Goal: Task Accomplishment & Management: Complete application form

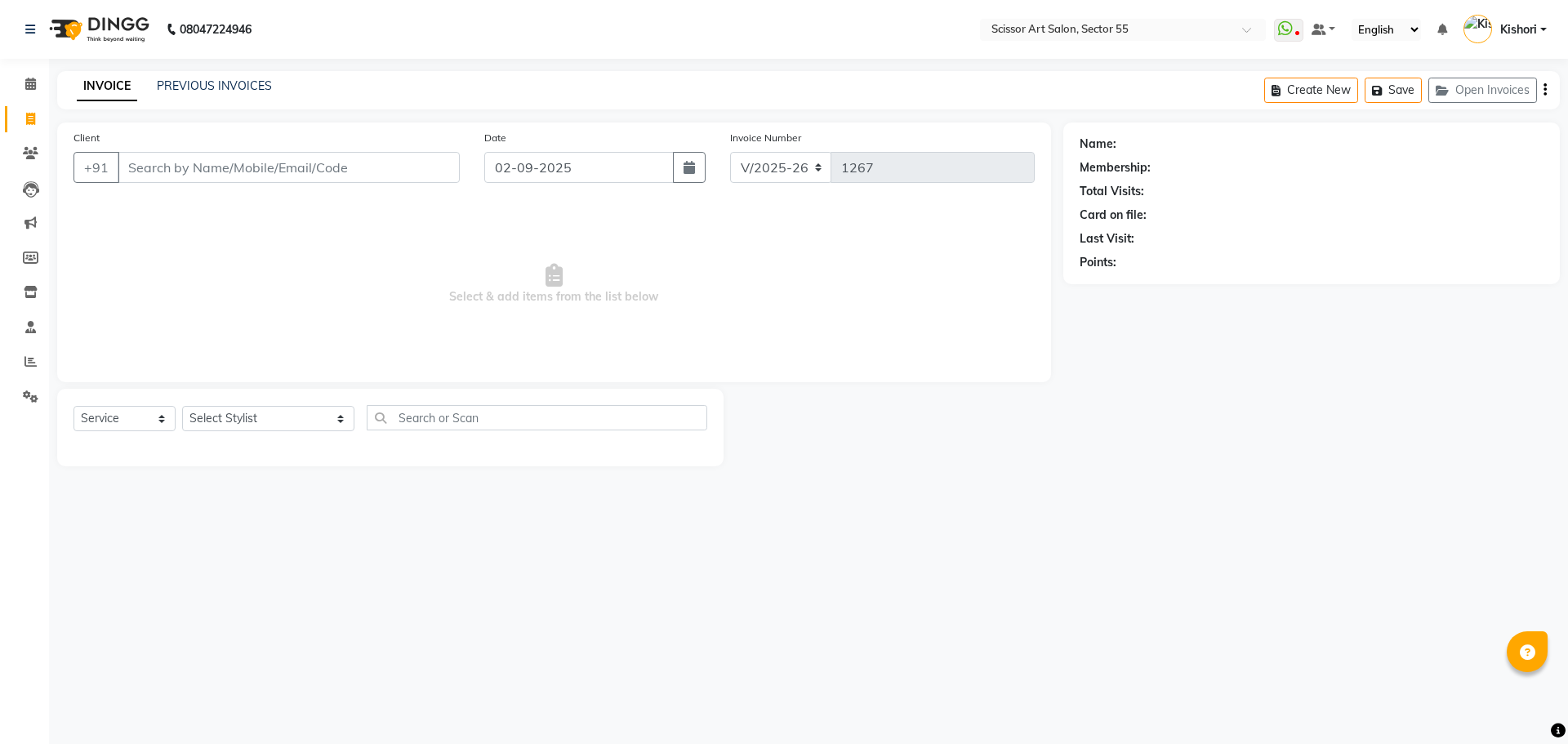
select select "4753"
select select "service"
click at [234, 164] on input "Client" at bounding box center [289, 167] width 342 height 31
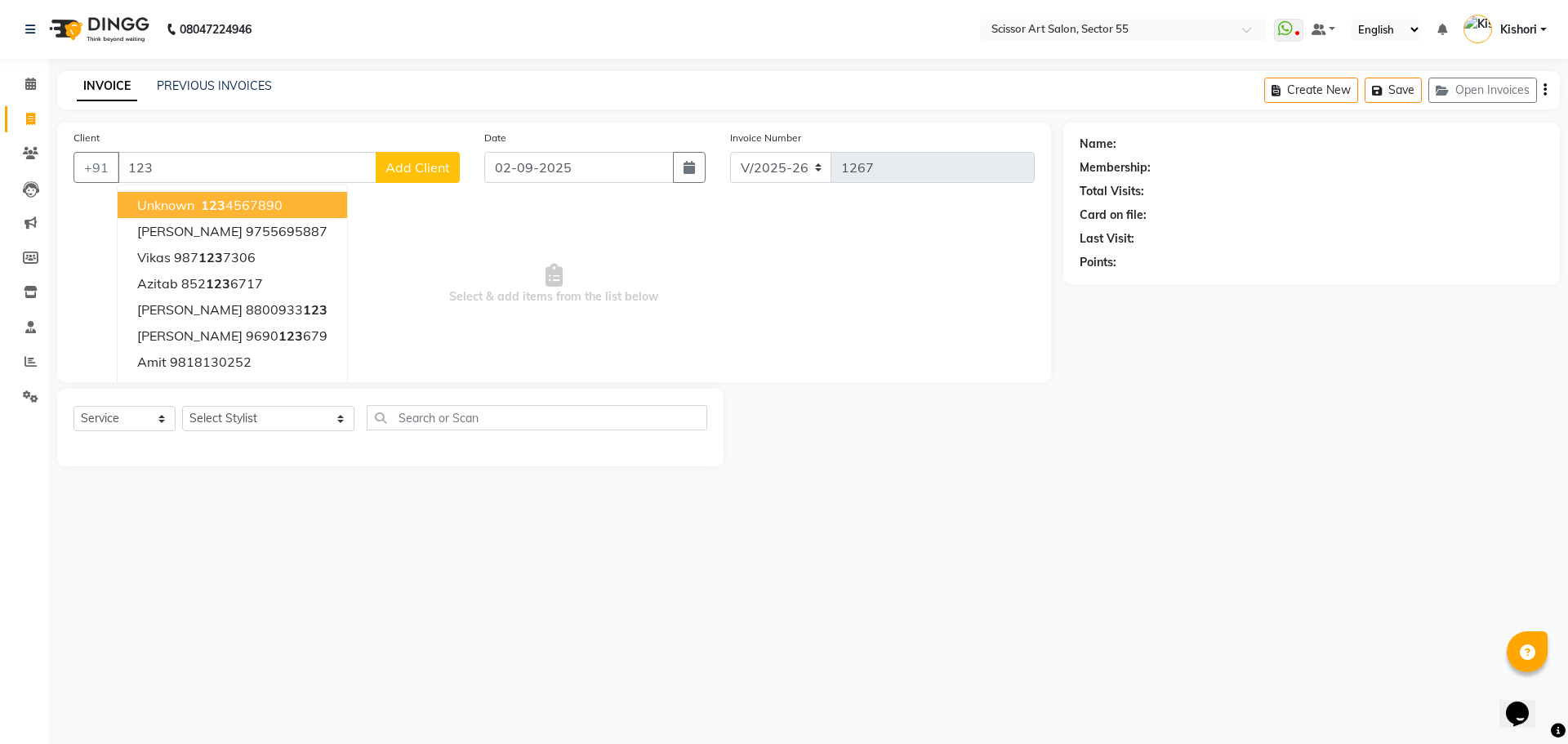
click at [252, 198] on ngb-highlight "123 4567890" at bounding box center [240, 205] width 85 height 16
type input "1234567890"
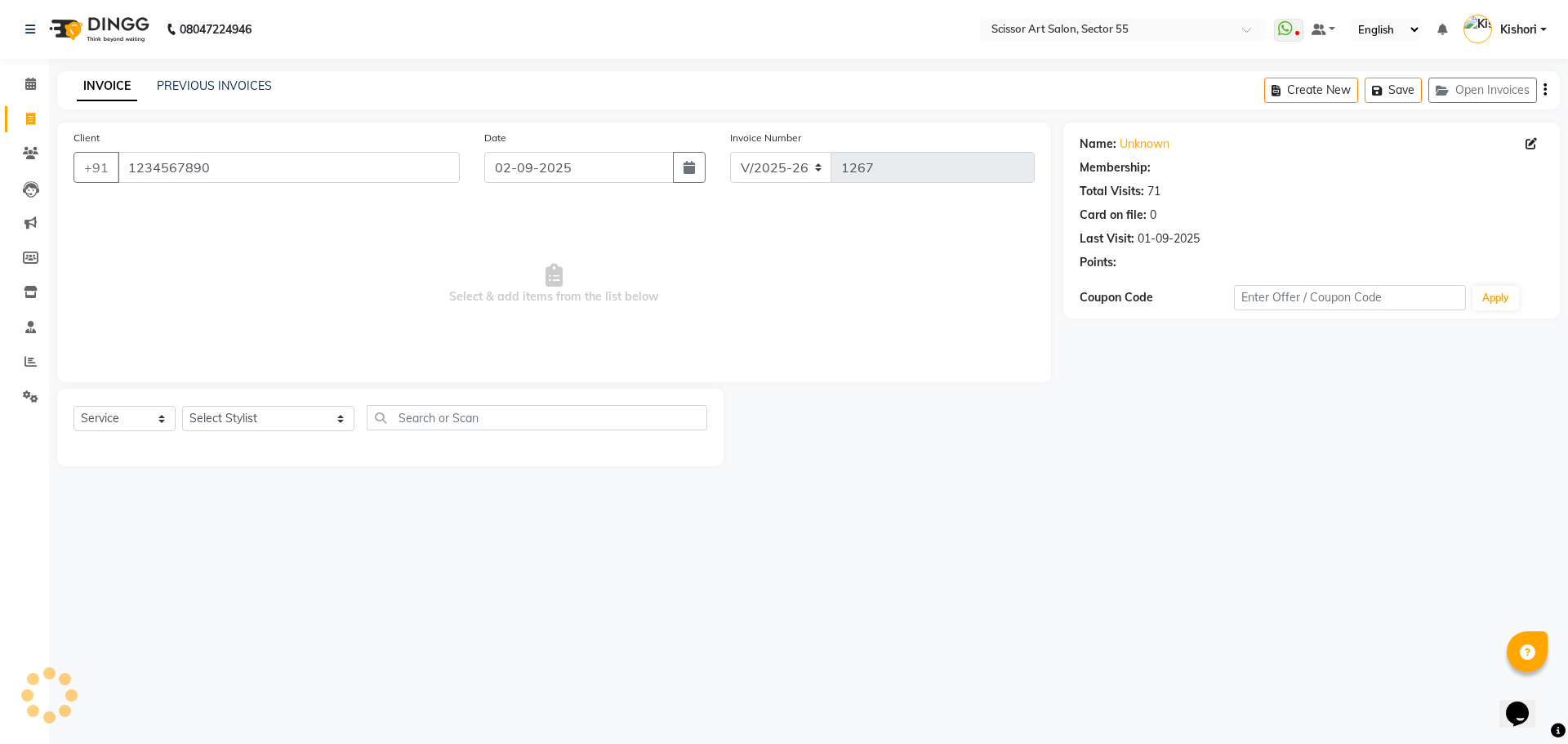
select select "1: Object"
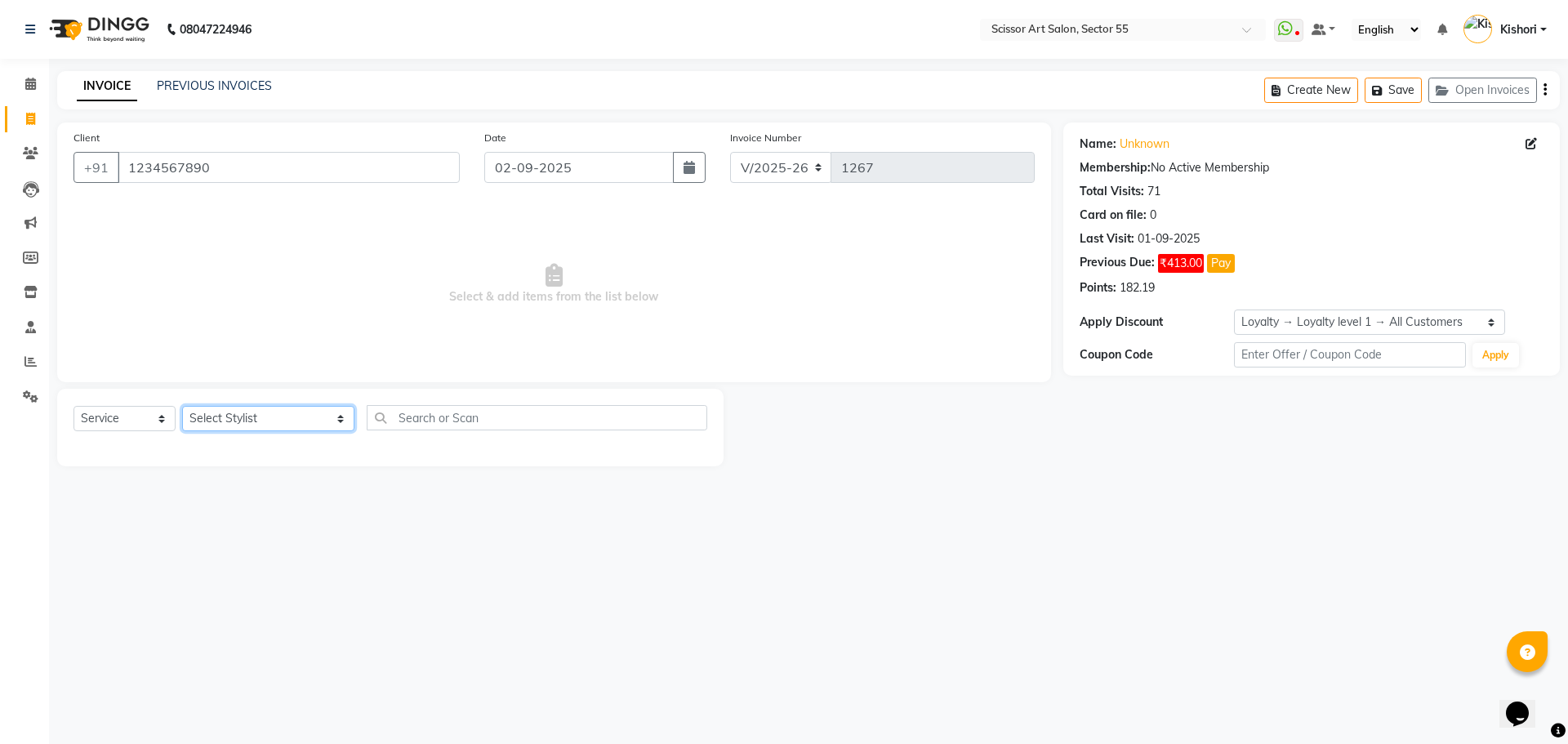
click at [230, 417] on select "Select Stylist [PERSON_NAME] ([DEMOGRAPHIC_DATA] hairdresser) [PERSON_NAME] [PE…" at bounding box center [268, 418] width 172 height 25
click at [231, 416] on select "Select Stylist [PERSON_NAME] ([DEMOGRAPHIC_DATA] hairdresser) [PERSON_NAME] [PE…" at bounding box center [268, 418] width 172 height 25
select select "77112"
click at [182, 406] on select "Select Stylist [PERSON_NAME] ([DEMOGRAPHIC_DATA] hairdresser) [PERSON_NAME] [PE…" at bounding box center [268, 418] width 172 height 25
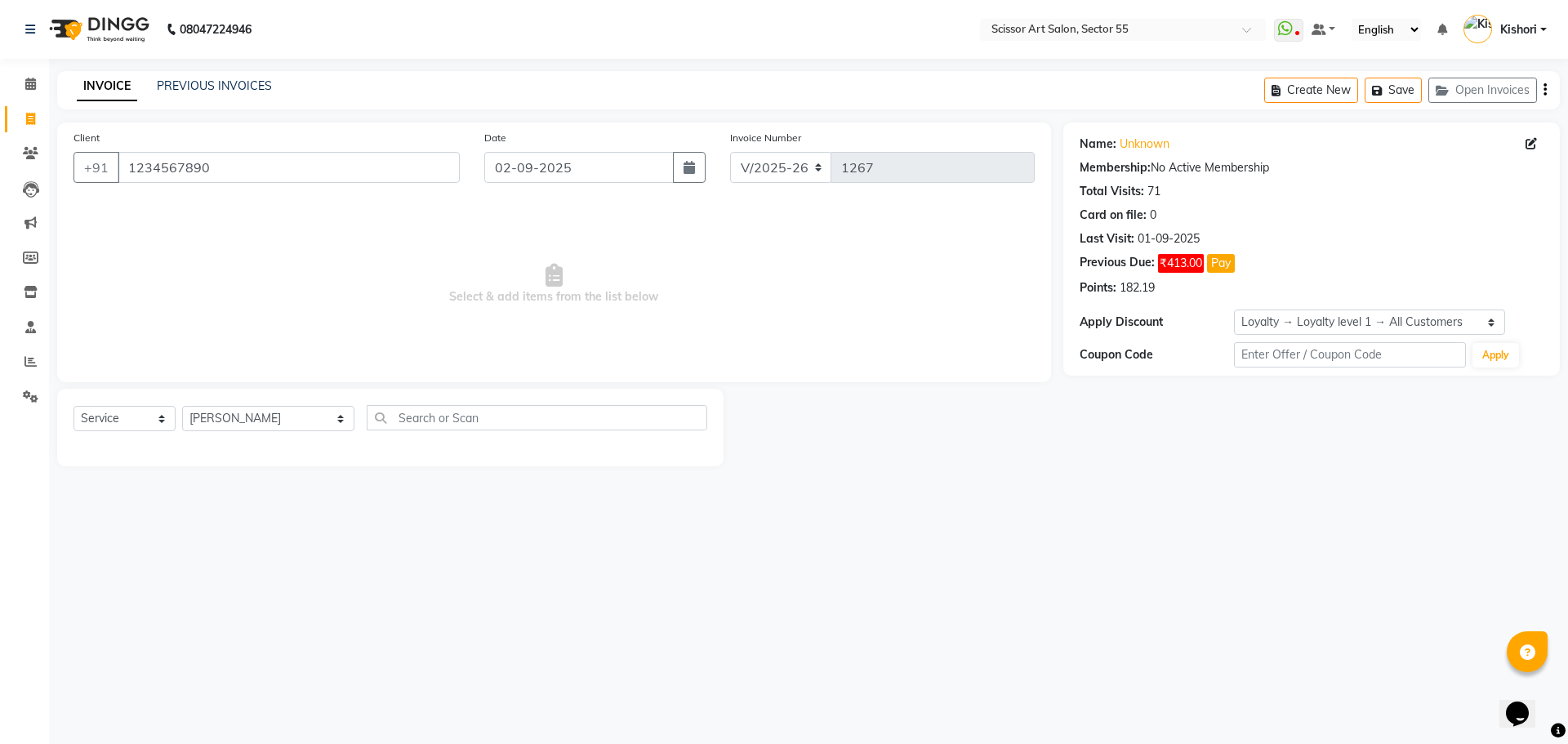
click at [229, 346] on span "Select & add items from the list below" at bounding box center [555, 284] width 961 height 163
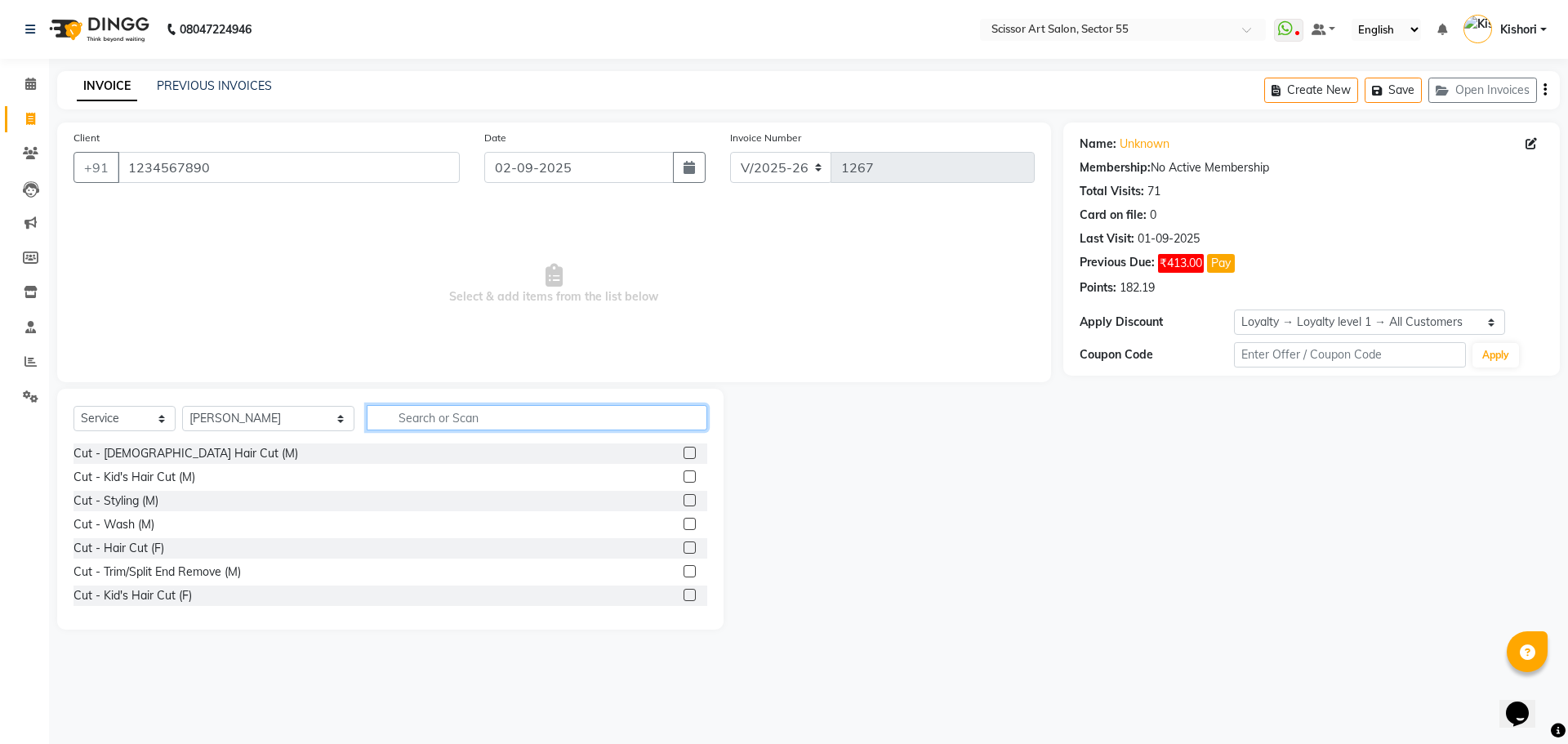
click at [525, 426] on input "text" at bounding box center [537, 417] width 341 height 25
type input "leg"
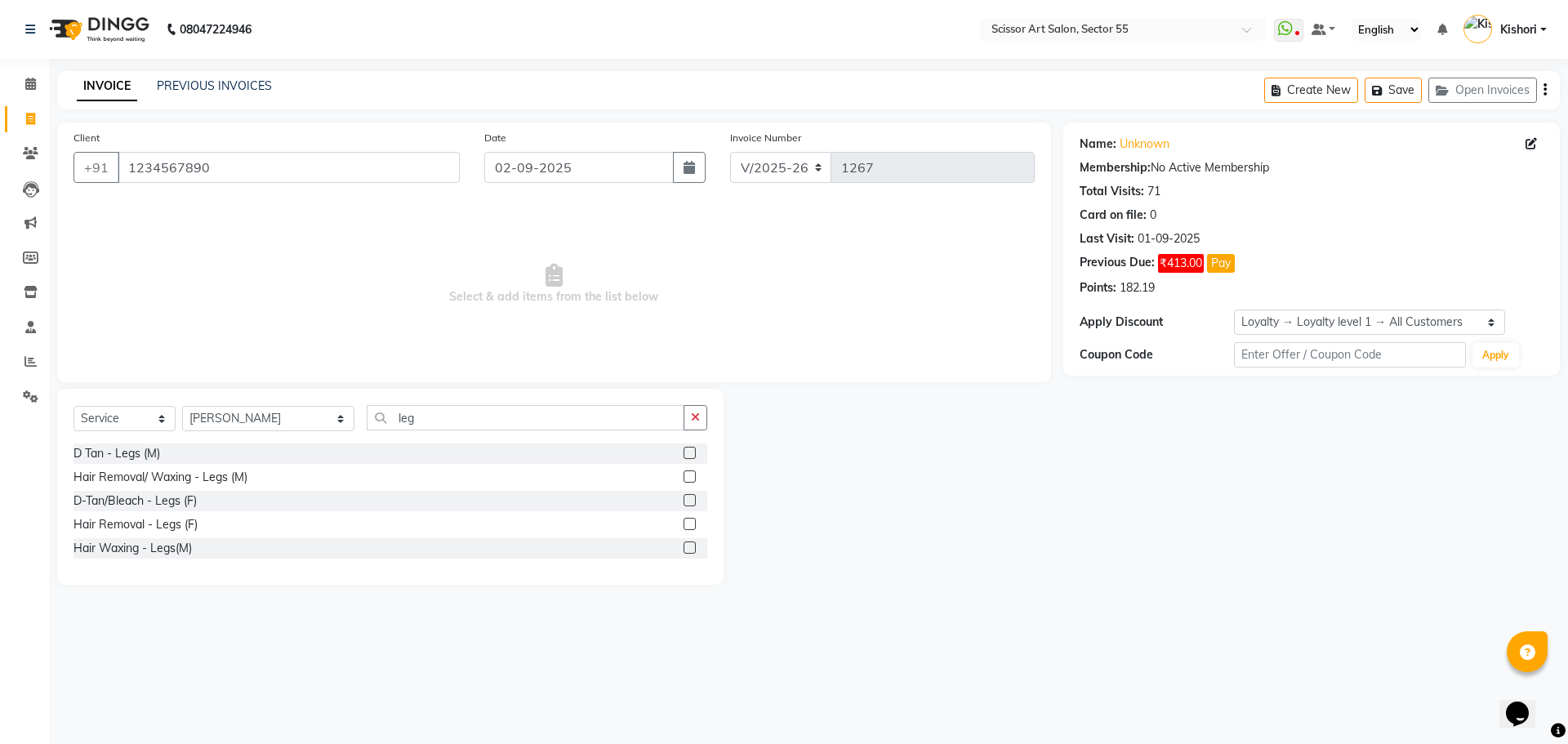
click at [692, 528] on label at bounding box center [690, 524] width 12 height 12
click at [692, 528] on input "checkbox" at bounding box center [689, 525] width 11 height 11
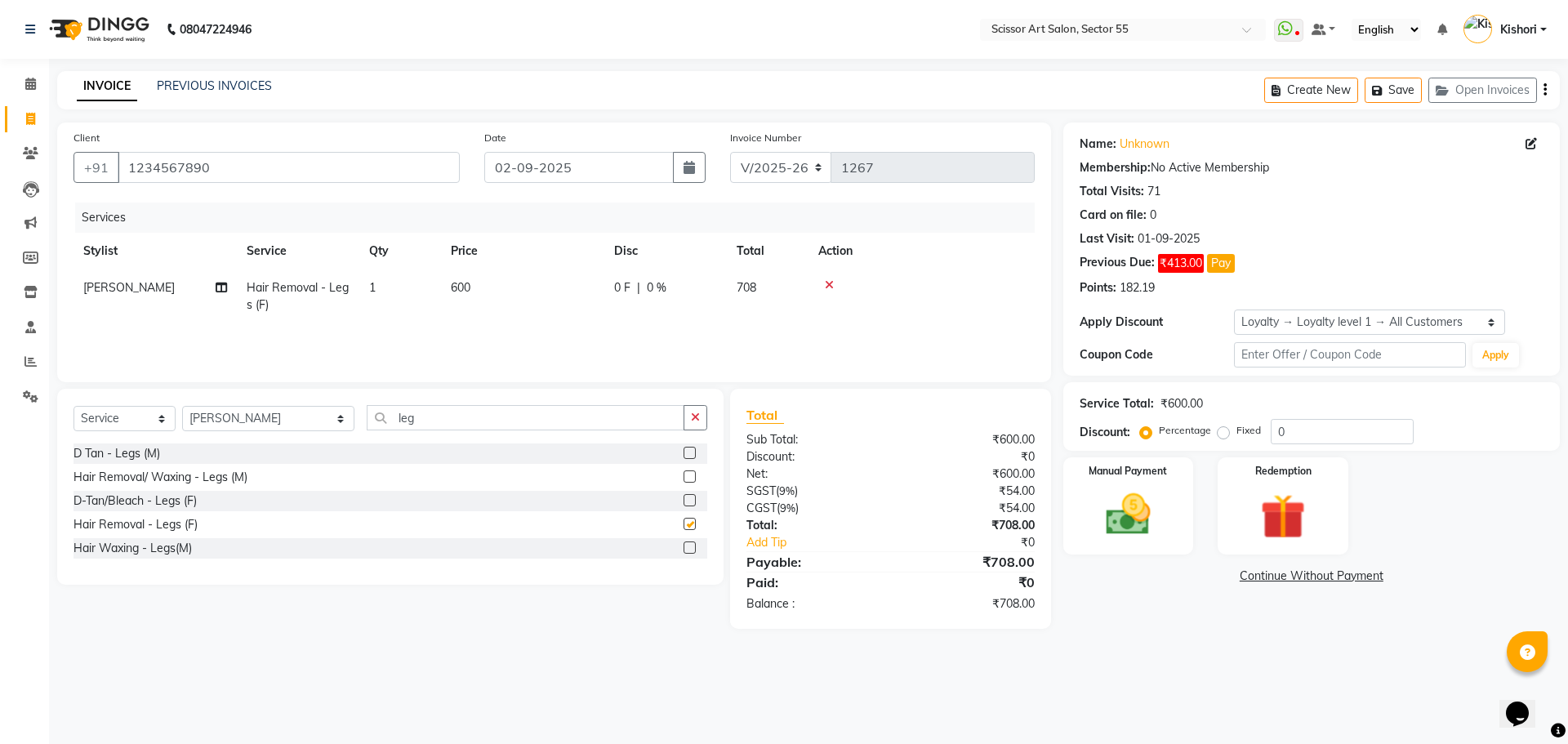
checkbox input "false"
click at [481, 417] on input "leg" at bounding box center [526, 417] width 318 height 25
type input "l"
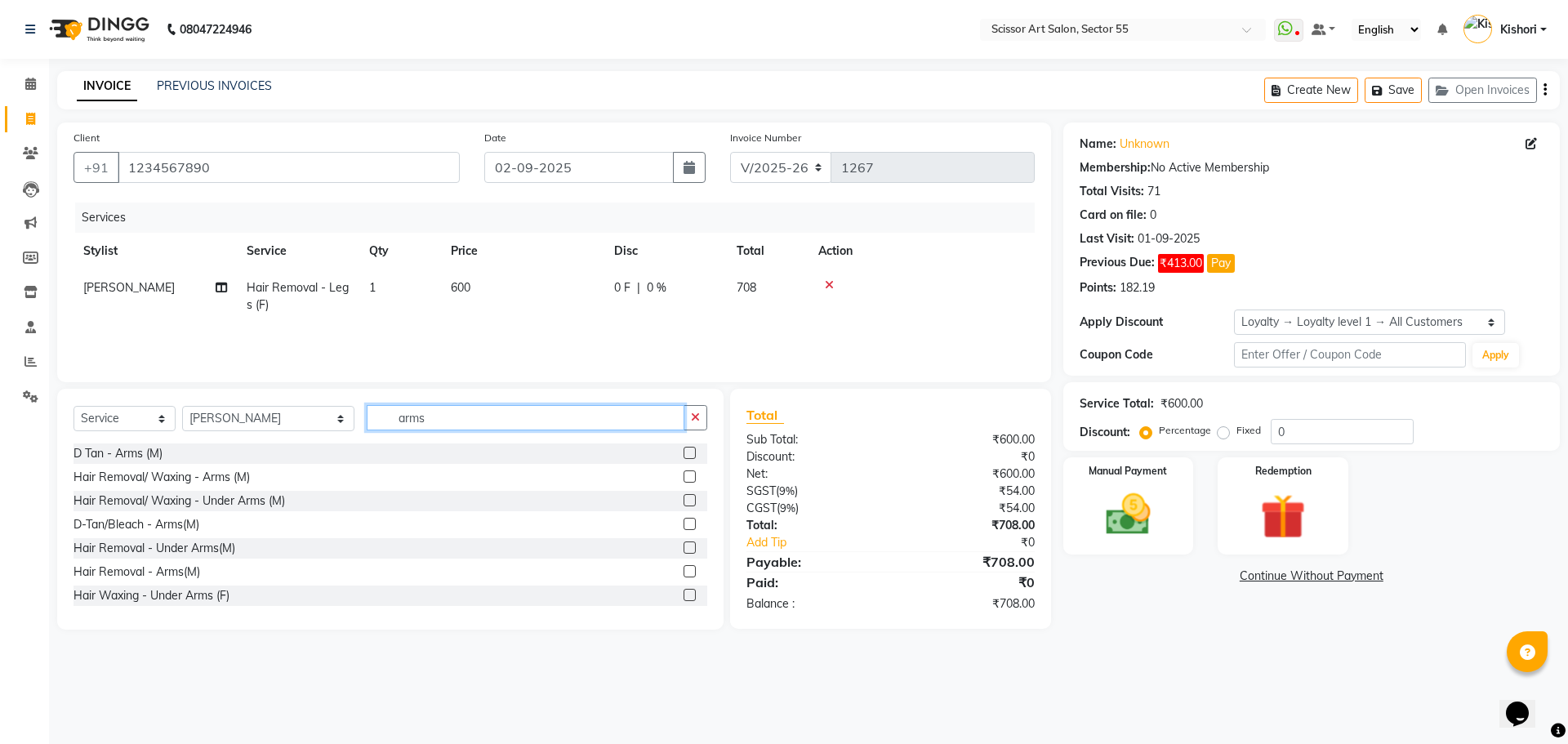
type input "arms"
click at [684, 596] on label at bounding box center [690, 595] width 12 height 12
click at [684, 596] on input "checkbox" at bounding box center [689, 596] width 11 height 11
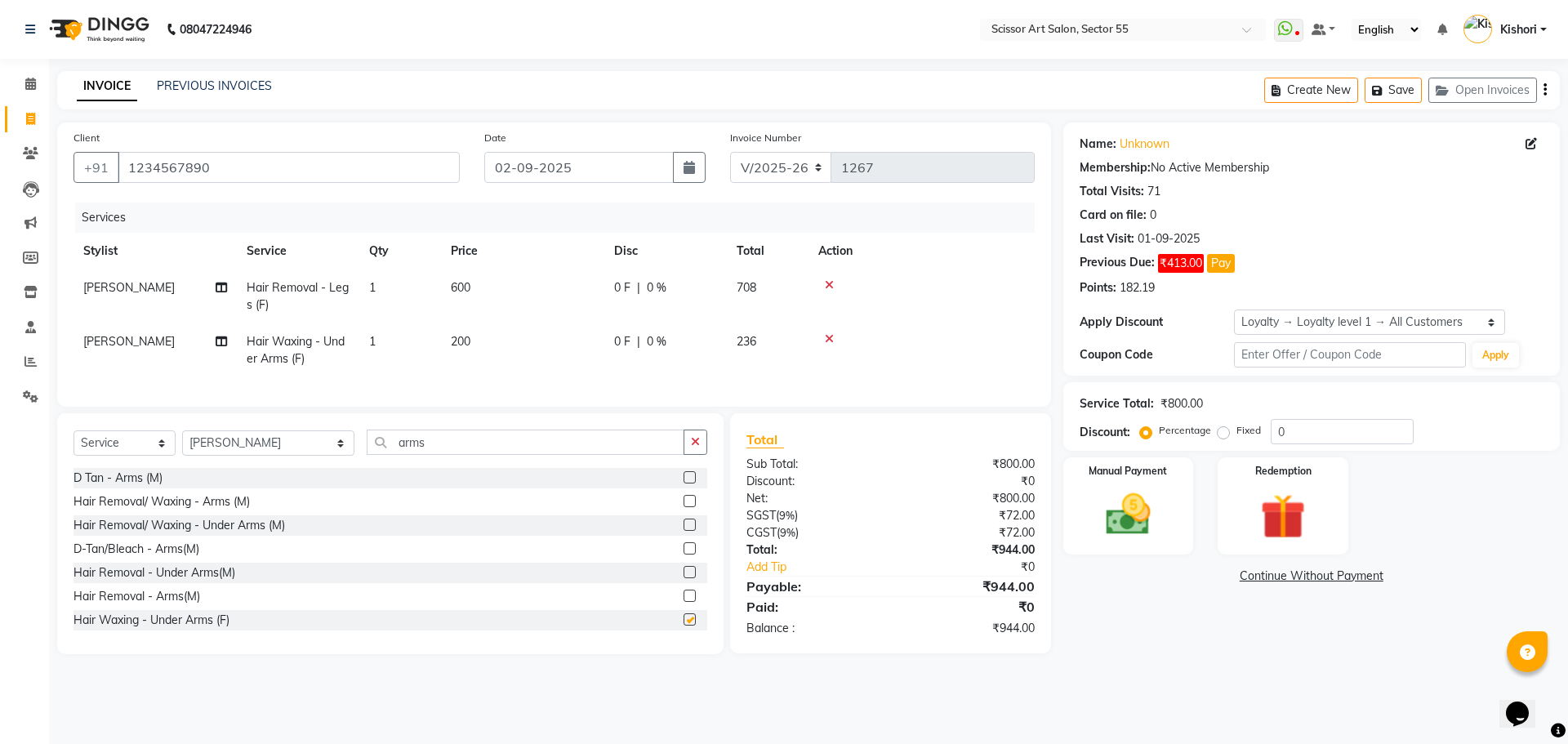
checkbox input "false"
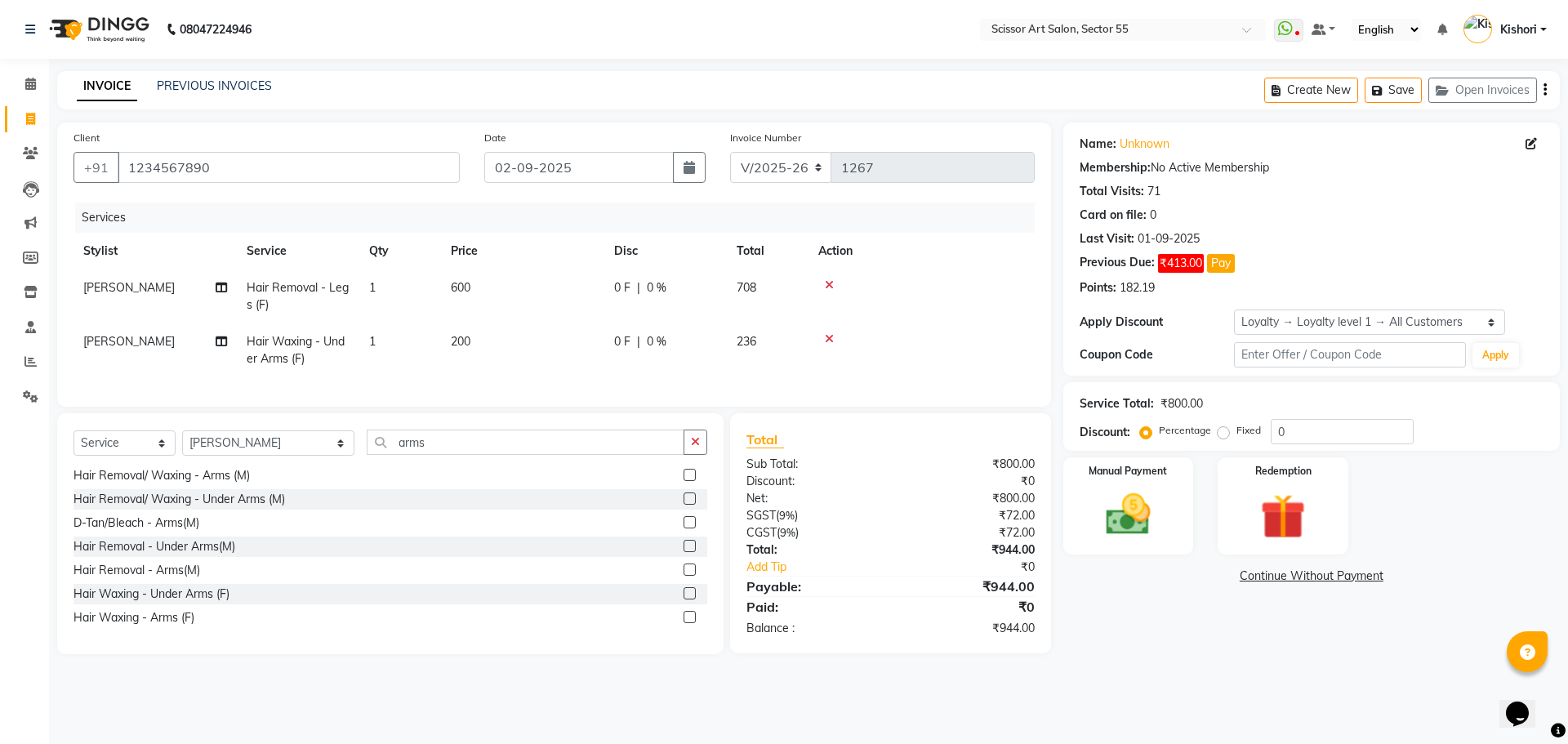
click at [684, 623] on label at bounding box center [690, 617] width 12 height 12
click at [684, 623] on input "checkbox" at bounding box center [689, 618] width 11 height 11
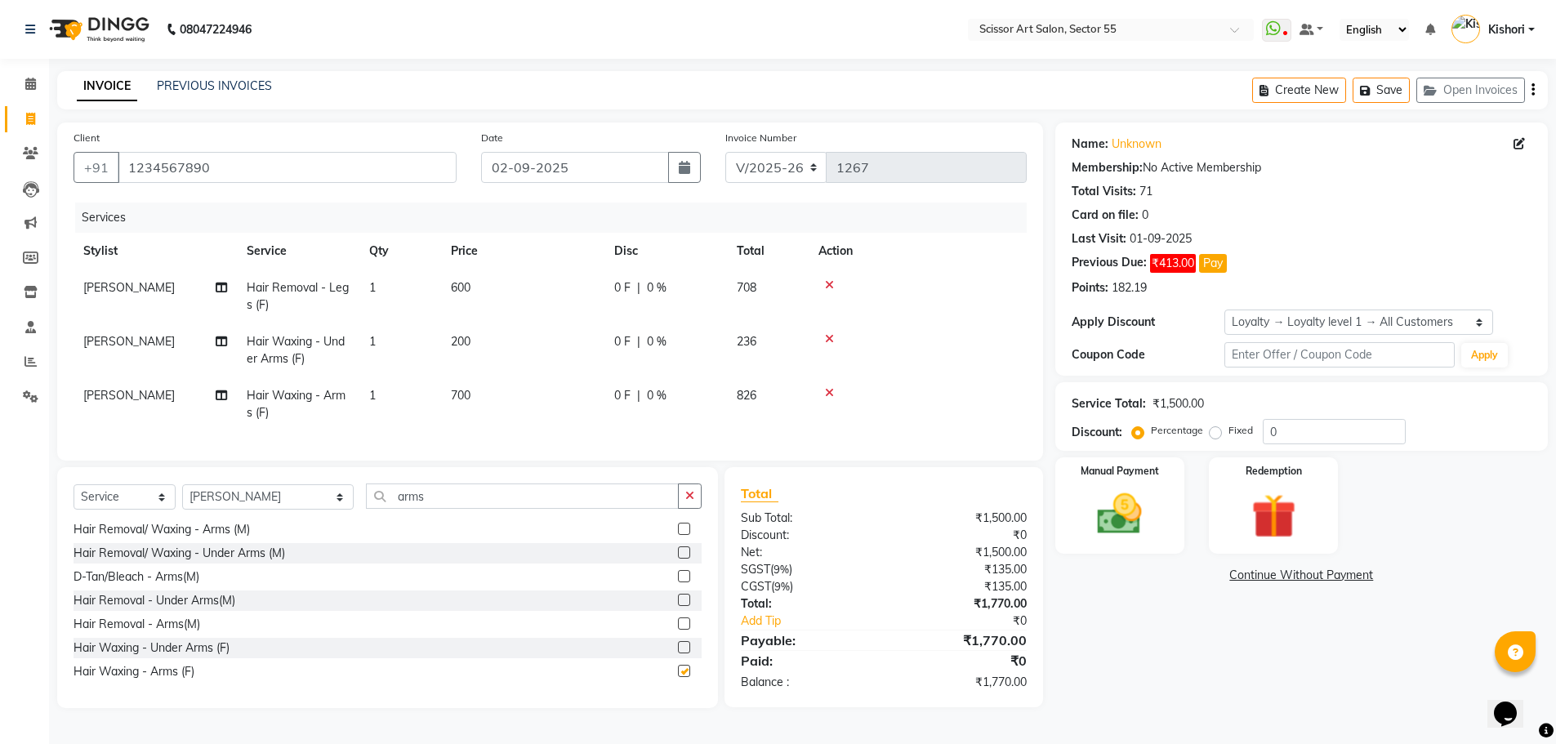
click at [678, 627] on div at bounding box center [690, 624] width 24 height 20
checkbox input "false"
click at [478, 328] on td "200" at bounding box center [522, 351] width 163 height 54
select select "77112"
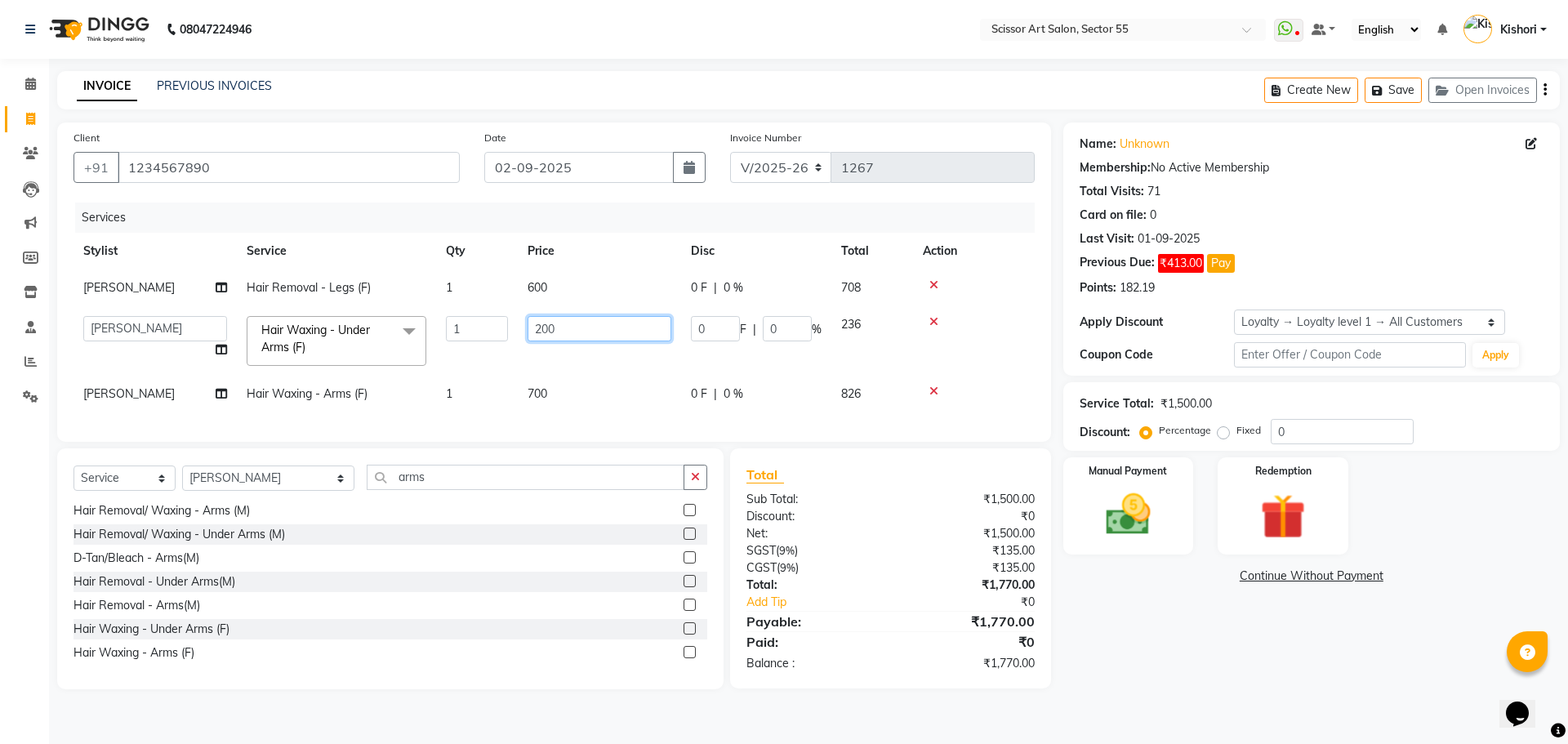
click at [574, 328] on input "200" at bounding box center [600, 328] width 144 height 25
type input "2"
type input "100"
click at [1140, 627] on div "Name: Unknown Membership: No Active Membership Total Visits: 71 Card on file: 0…" at bounding box center [1317, 406] width 509 height 567
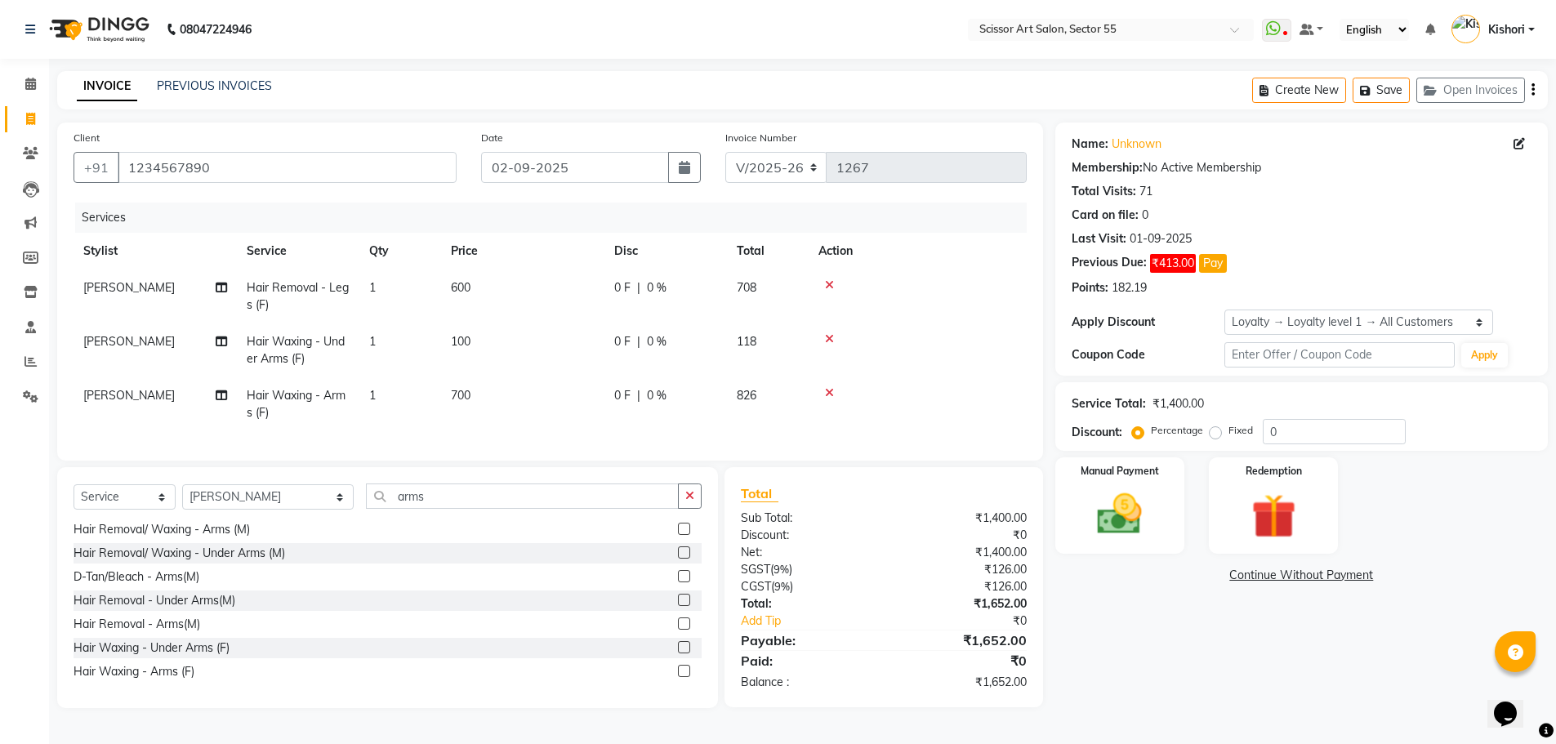
click at [487, 391] on td "700" at bounding box center [522, 404] width 163 height 54
select select "77112"
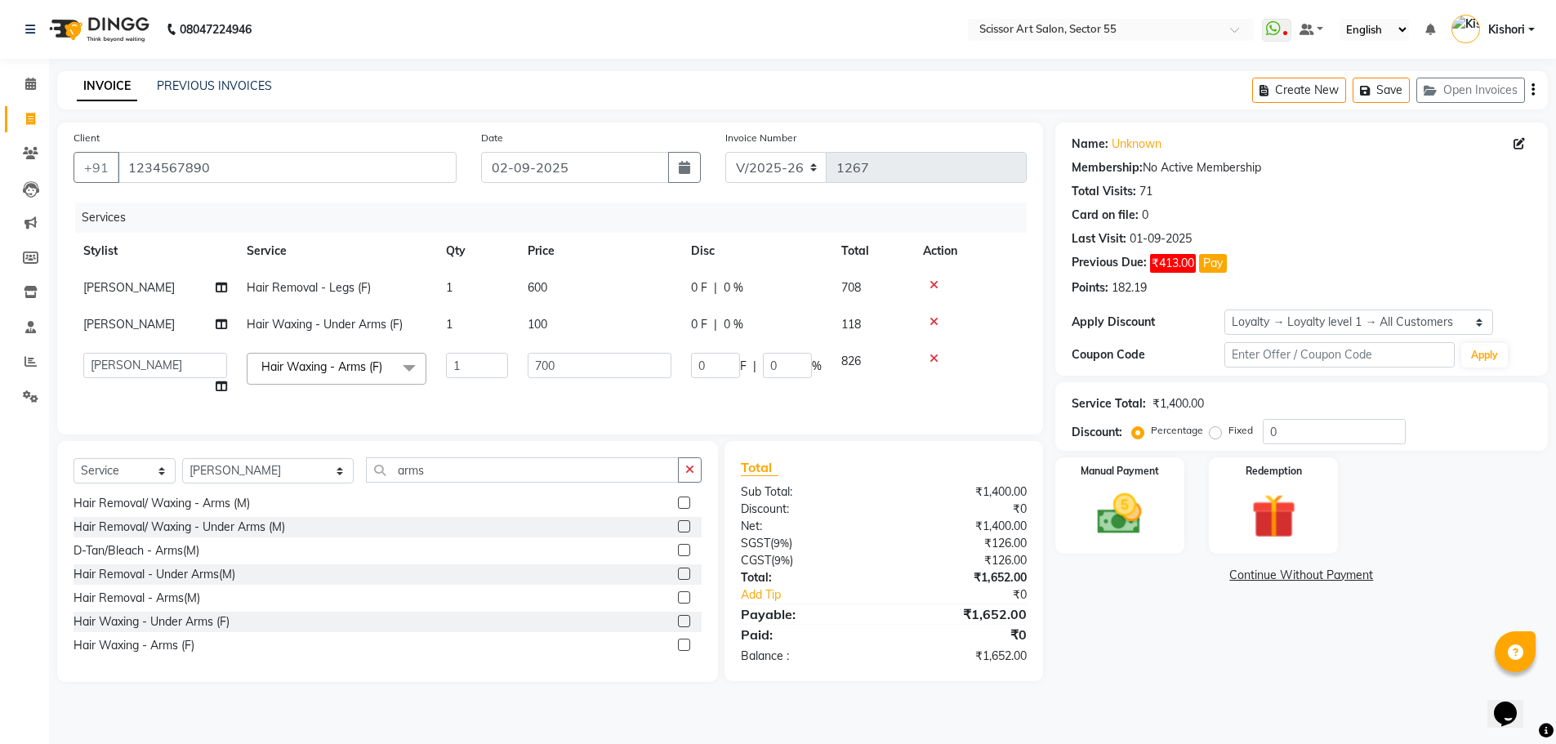
click at [487, 391] on td "1" at bounding box center [477, 374] width 82 height 62
click at [575, 362] on input "700" at bounding box center [600, 365] width 144 height 25
type input "7"
type input "500"
click at [1132, 652] on div "Name: Unknown Membership: No Active Membership Total Visits: 71 Card on file: 0…" at bounding box center [1318, 403] width 509 height 560
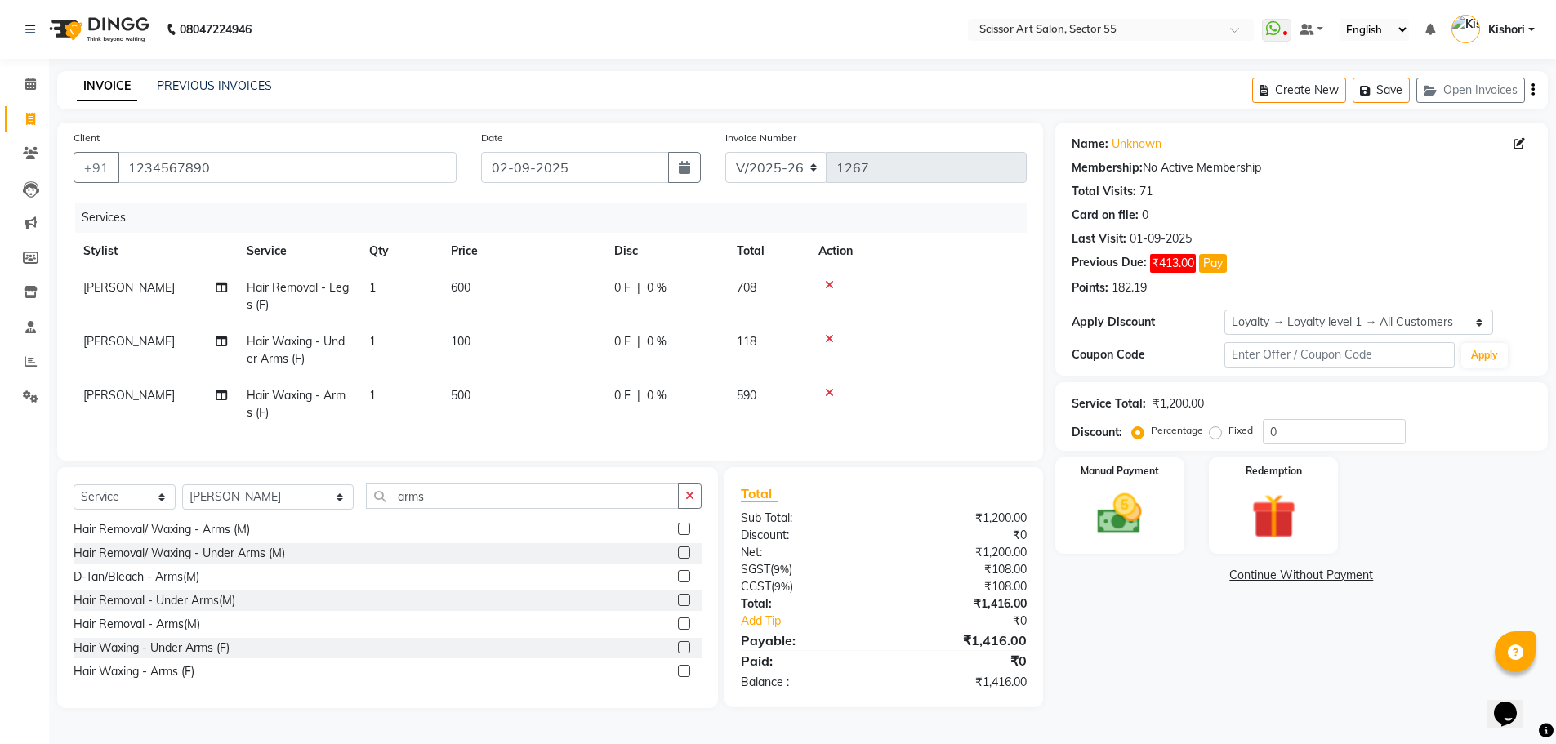
click at [1132, 652] on div "Name: Unknown Membership: No Active Membership Total Visits: 71 Card on file: 0…" at bounding box center [1308, 416] width 505 height 586
click at [513, 502] on input "arms" at bounding box center [522, 496] width 313 height 25
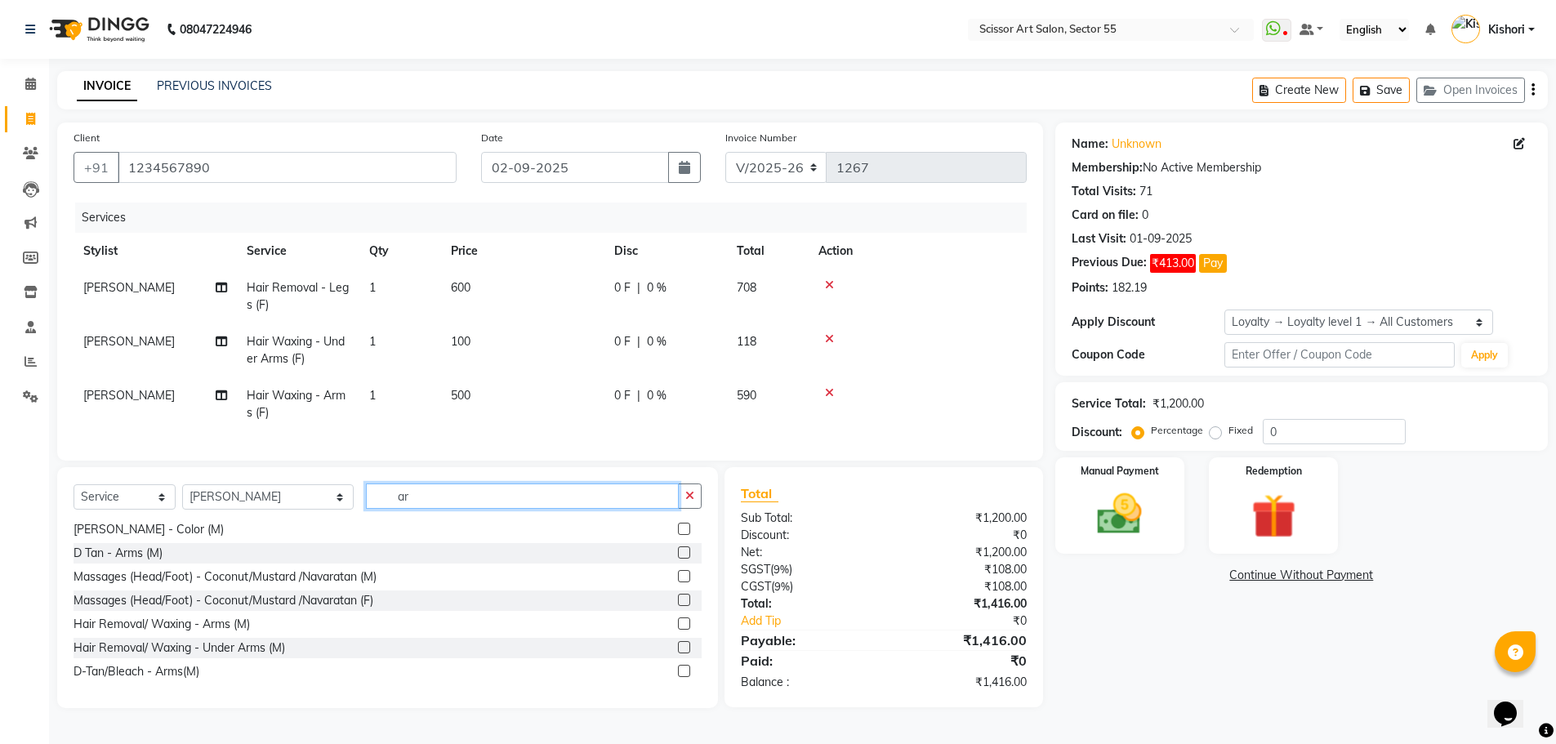
type input "a"
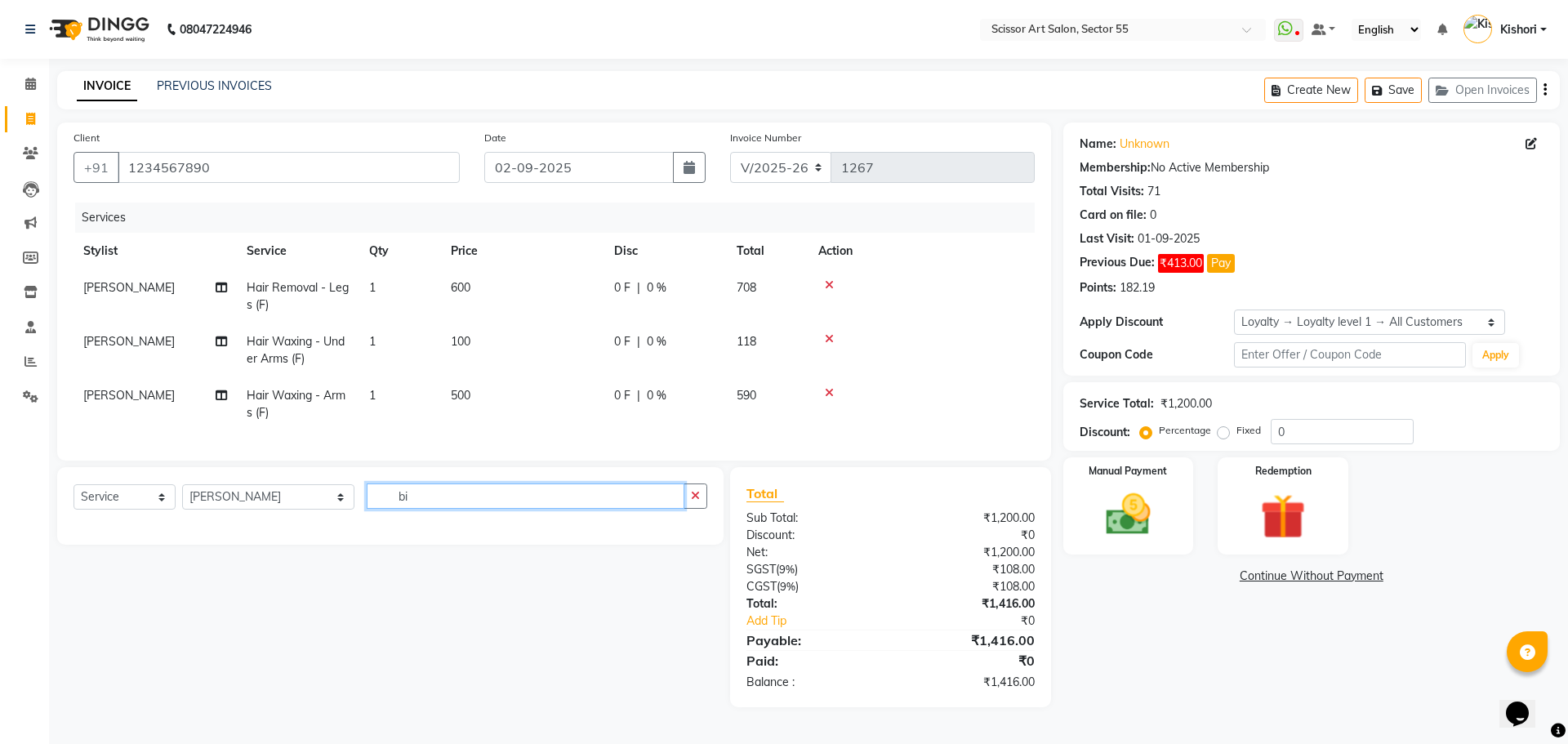
type input "b"
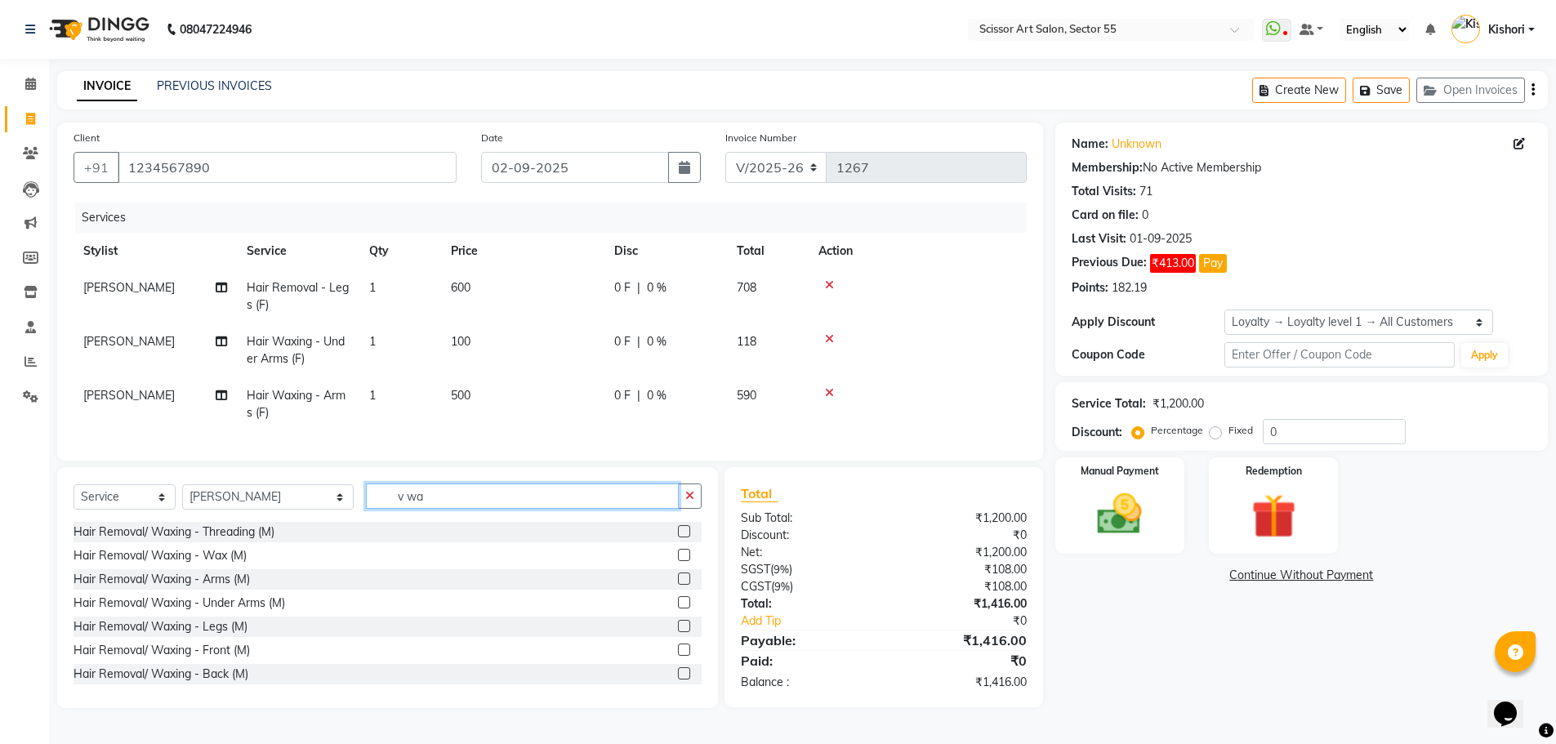
scroll to position [2, 0]
type input "v"
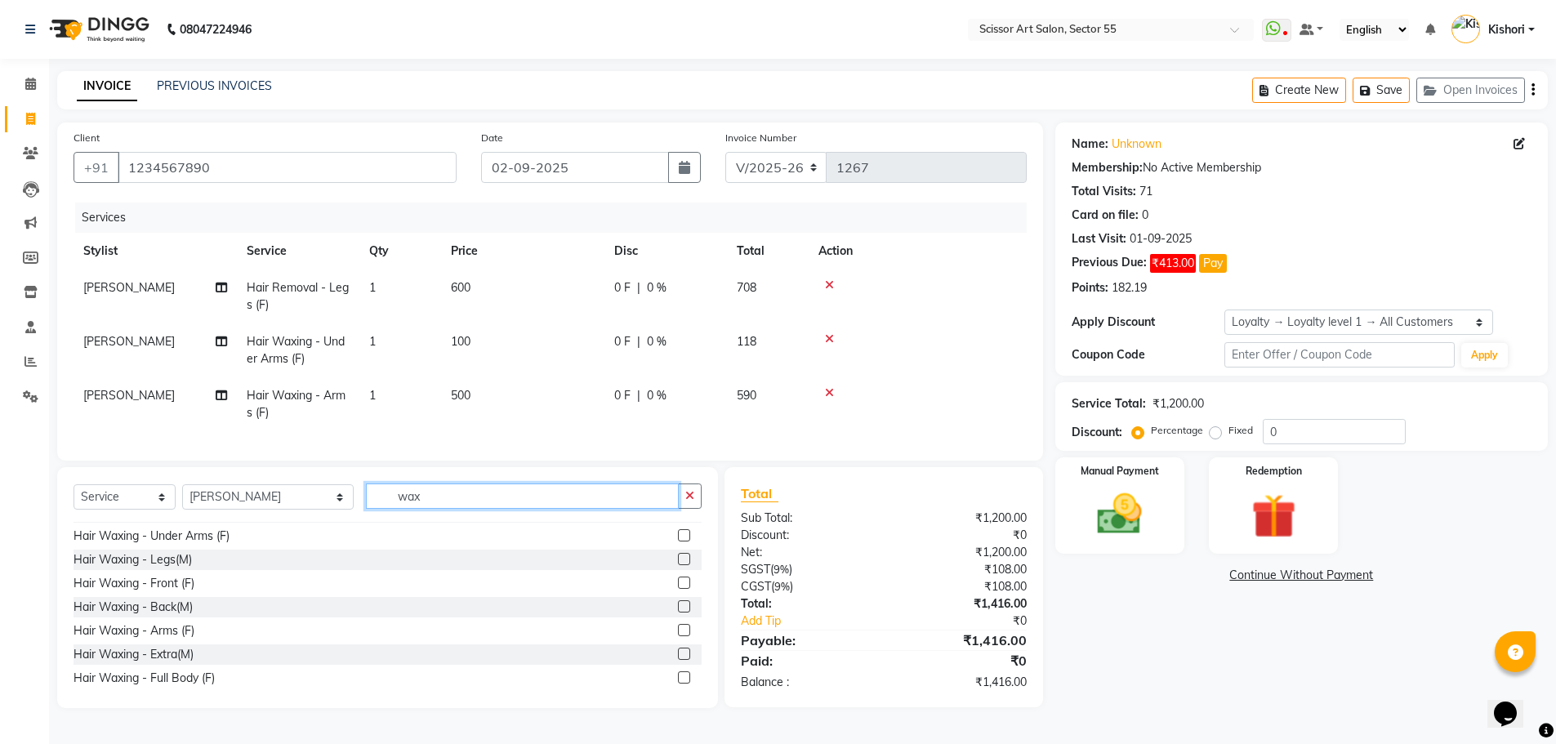
scroll to position [310, 0]
type input "wax"
click at [678, 654] on label at bounding box center [684, 647] width 12 height 12
click at [678, 654] on input "checkbox" at bounding box center [683, 648] width 11 height 11
checkbox input "true"
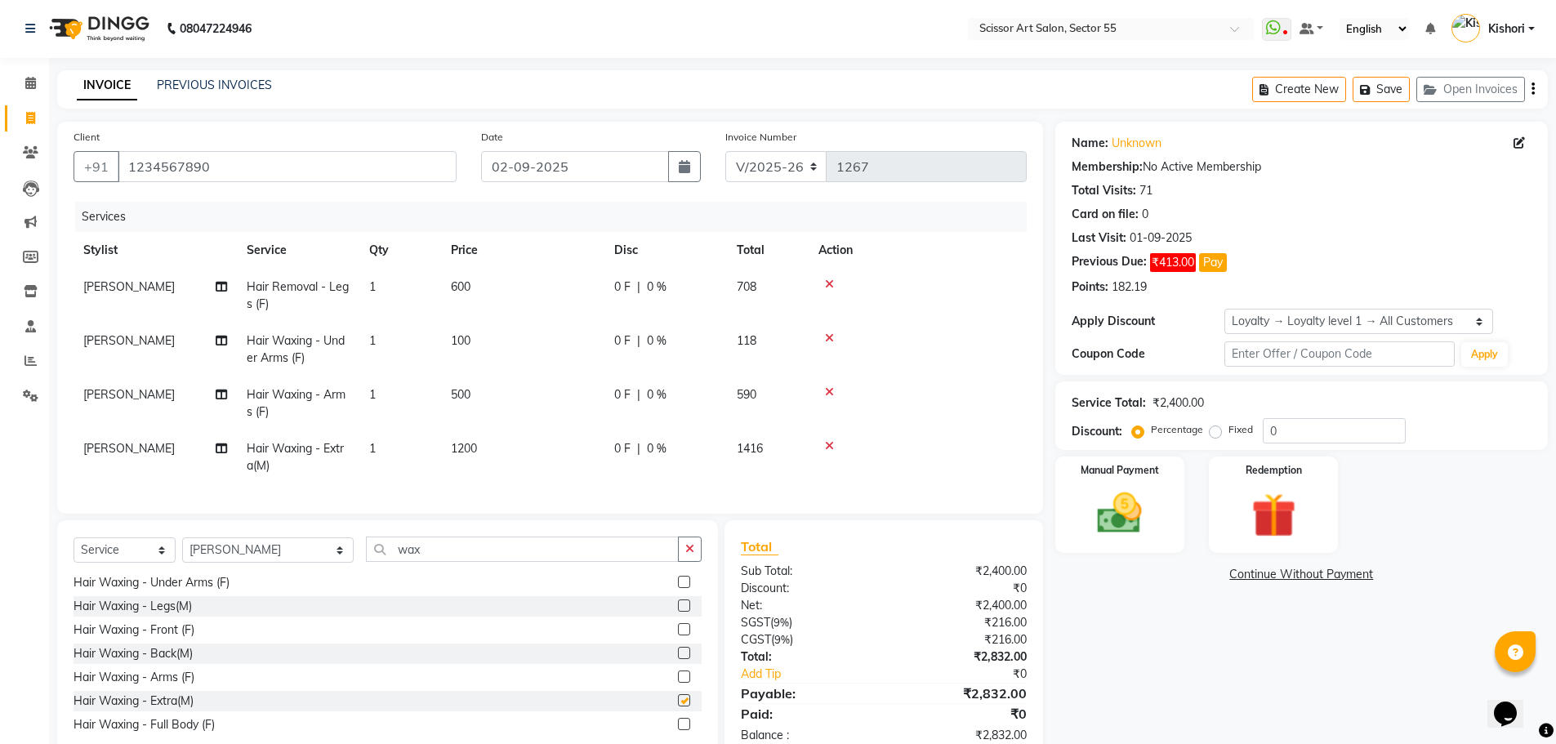
click at [678, 659] on label at bounding box center [684, 653] width 12 height 12
click at [678, 659] on input "checkbox" at bounding box center [683, 654] width 11 height 11
checkbox input "true"
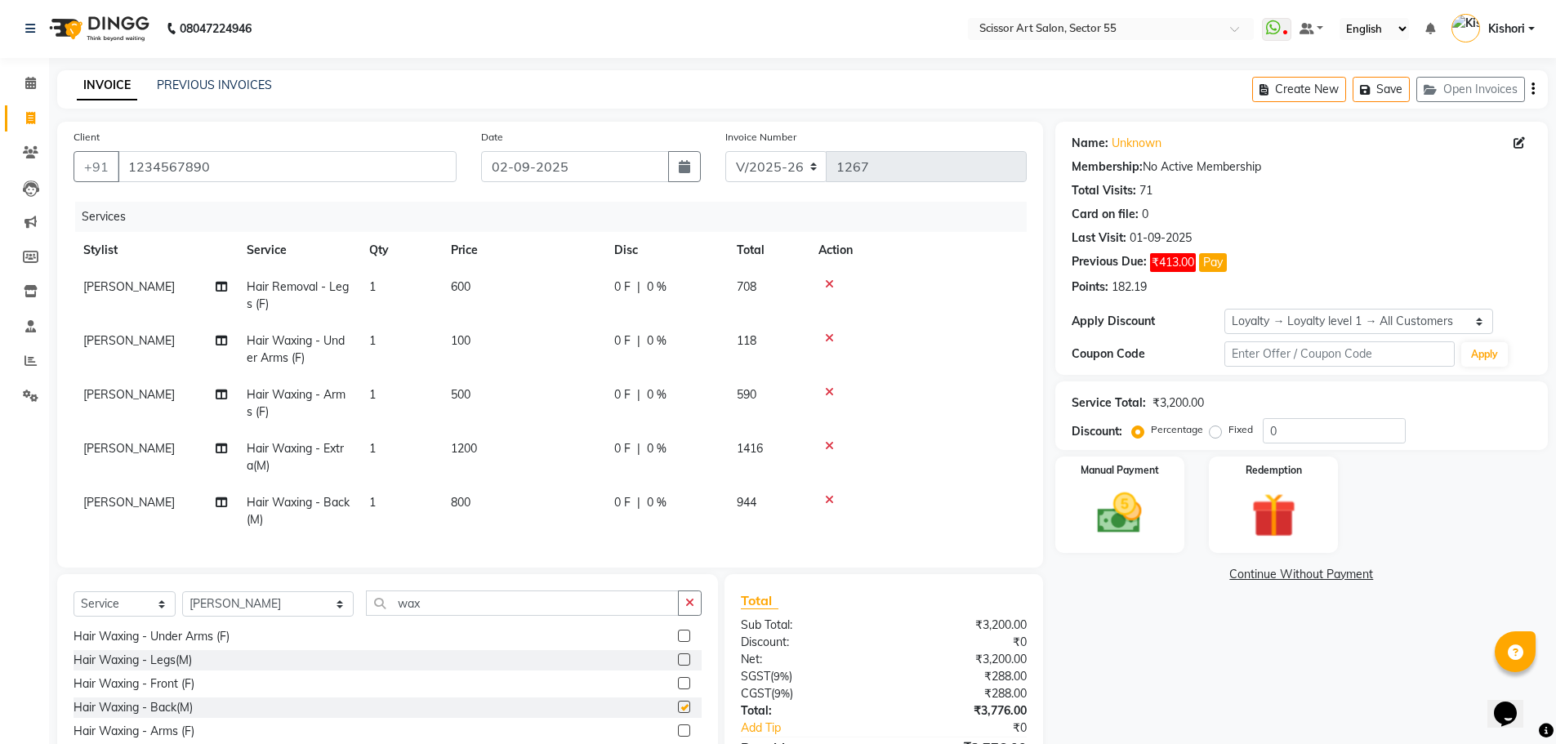
checkbox input "false"
click at [828, 498] on icon at bounding box center [829, 499] width 9 height 11
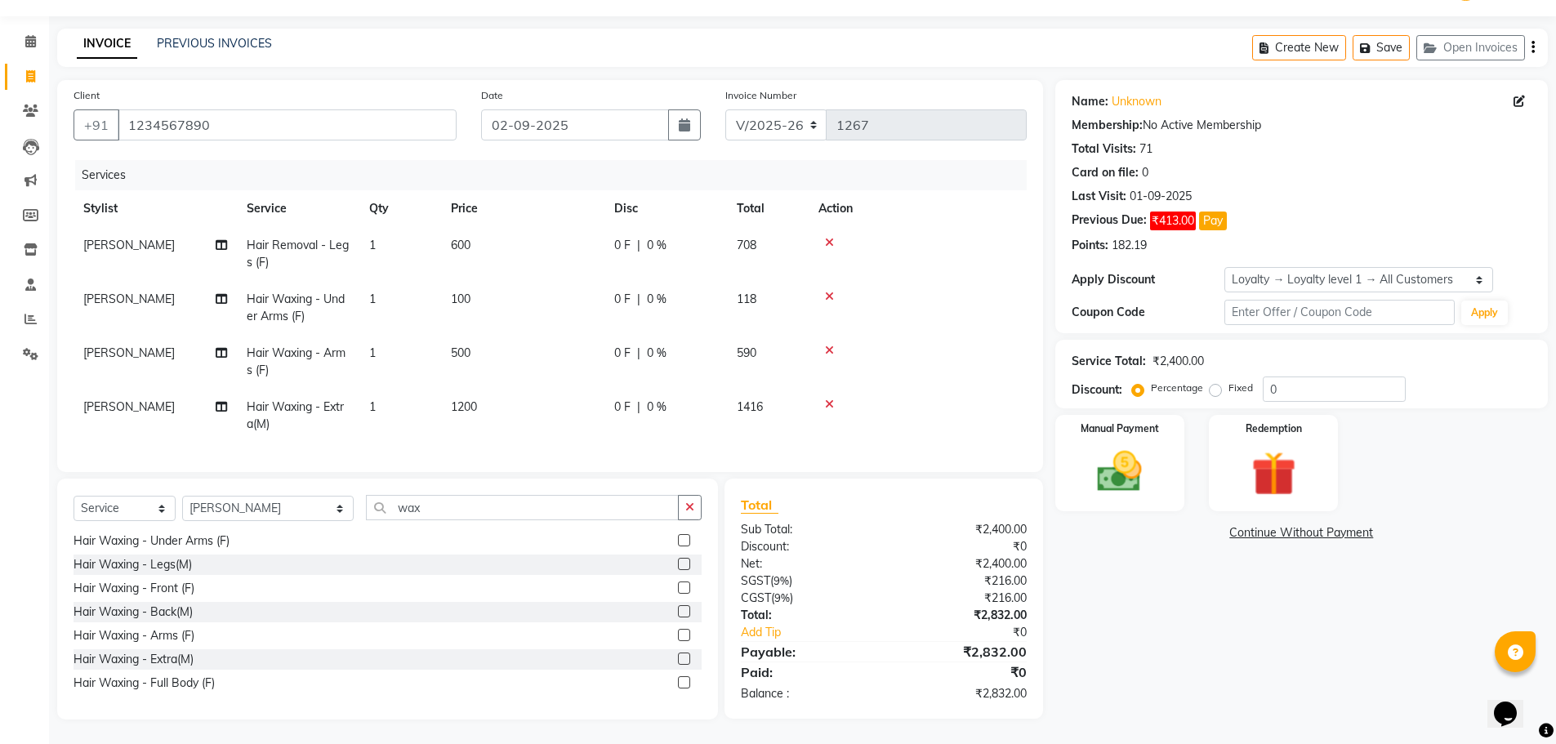
scroll to position [55, 0]
click at [830, 237] on icon at bounding box center [829, 242] width 9 height 11
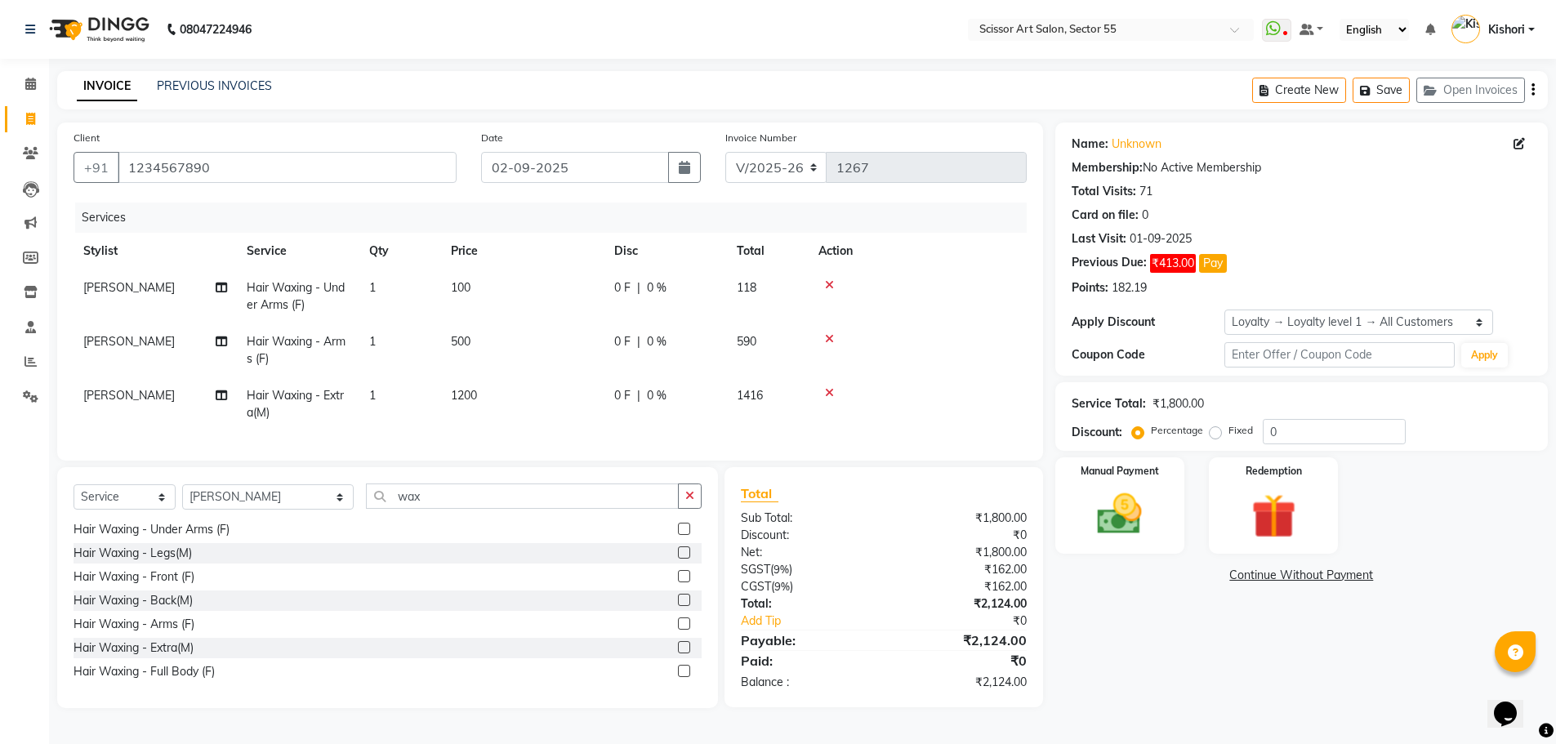
click at [830, 284] on icon at bounding box center [829, 284] width 9 height 11
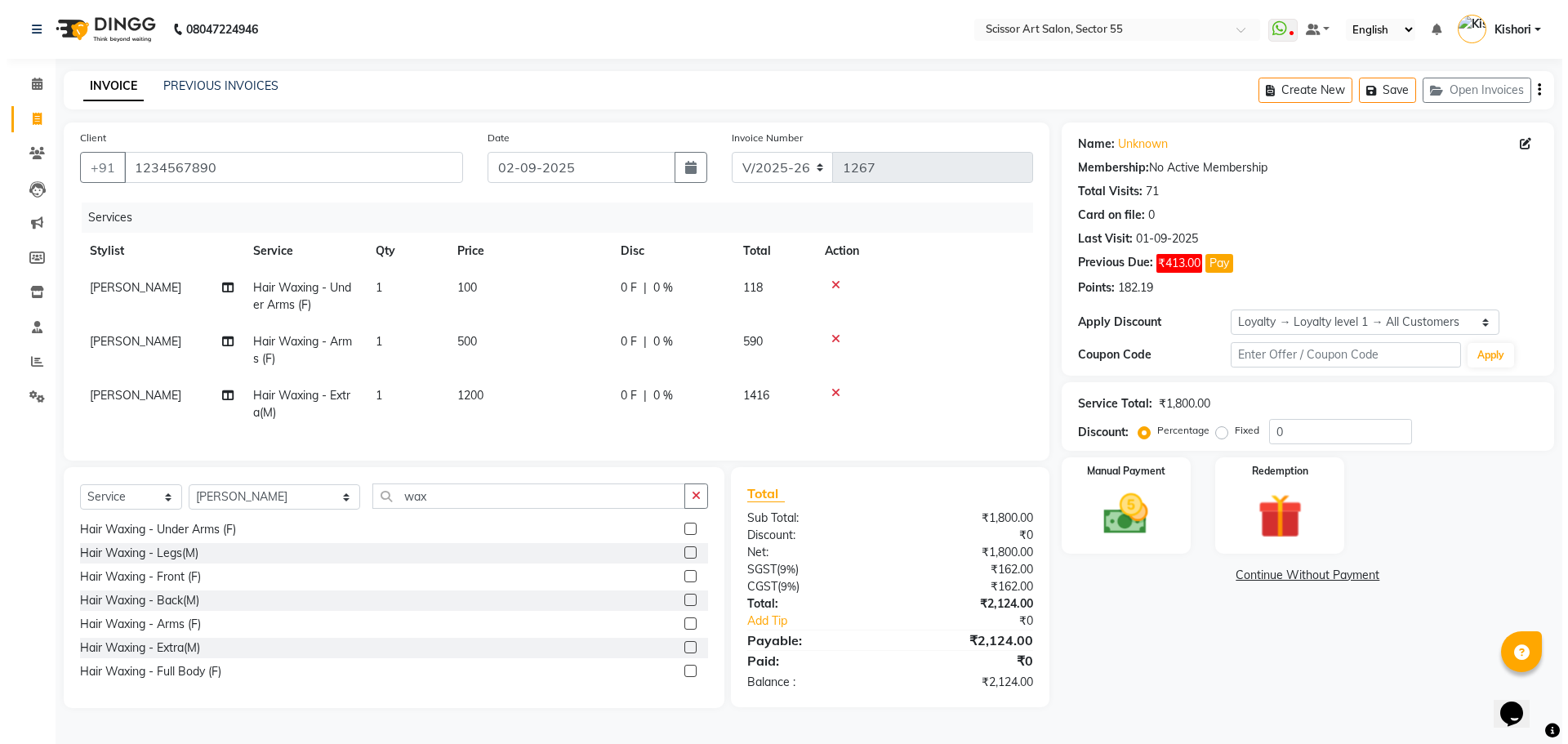
scroll to position [0, 0]
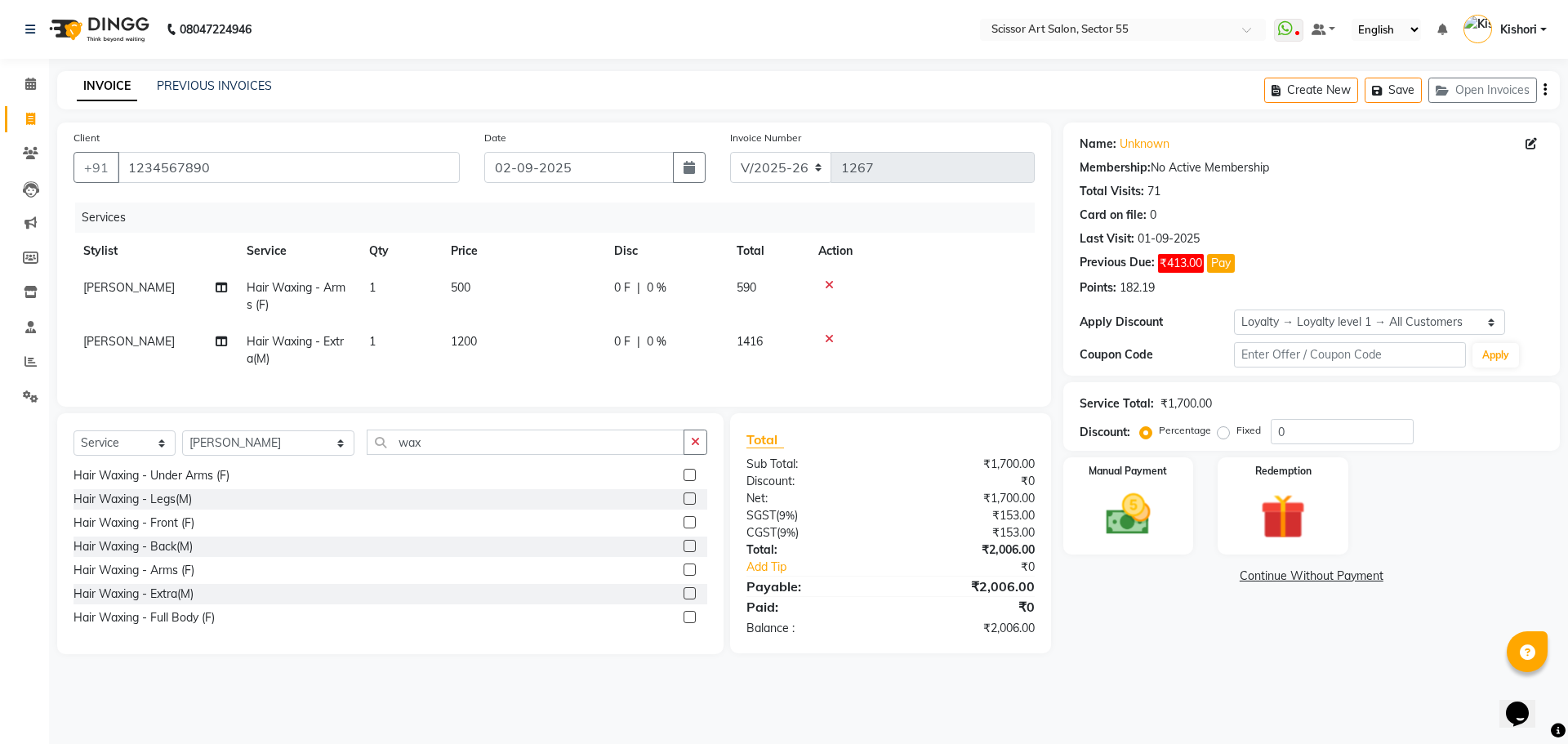
click at [829, 333] on icon at bounding box center [828, 338] width 9 height 11
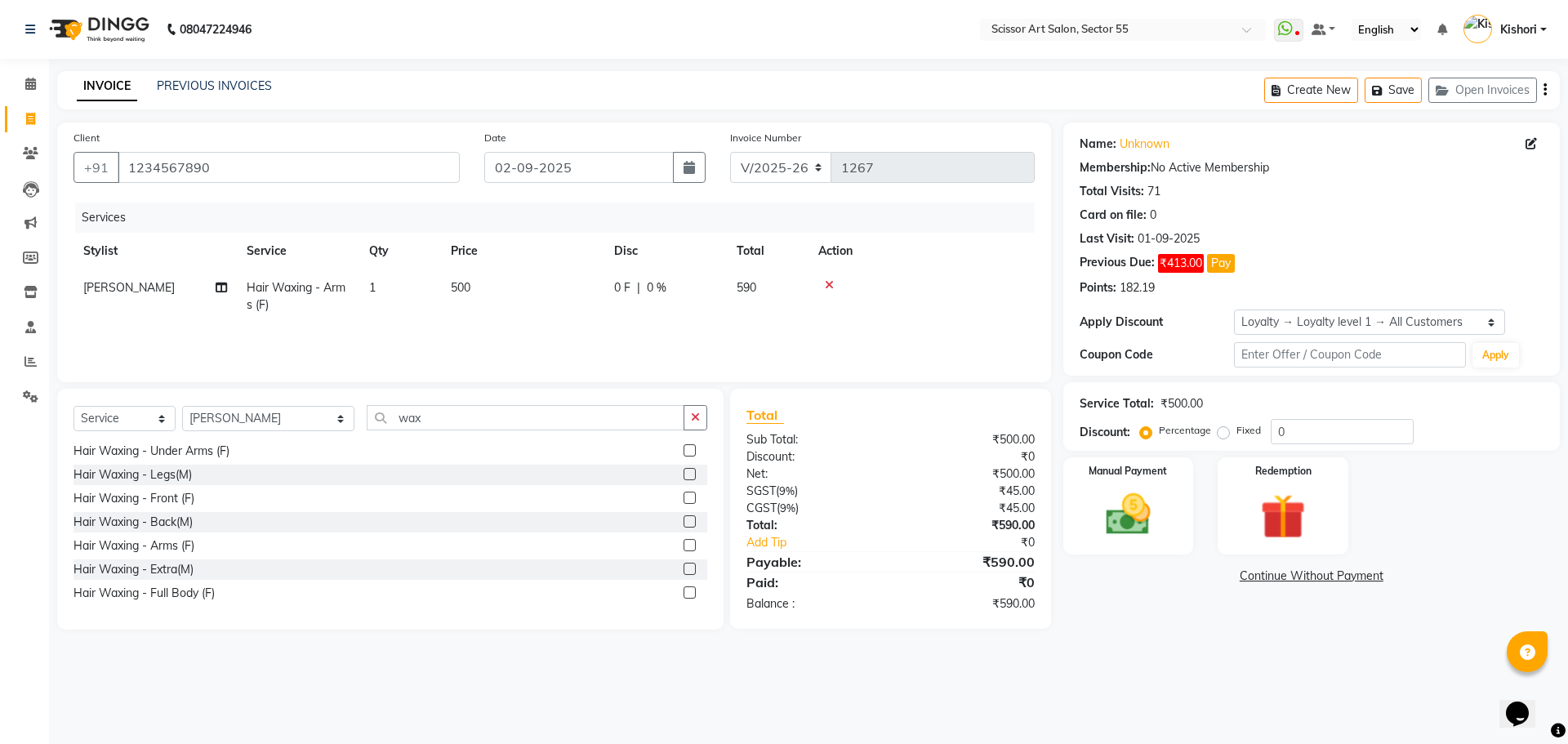
click at [834, 285] on div at bounding box center [921, 284] width 207 height 11
click at [831, 279] on icon at bounding box center [828, 284] width 9 height 11
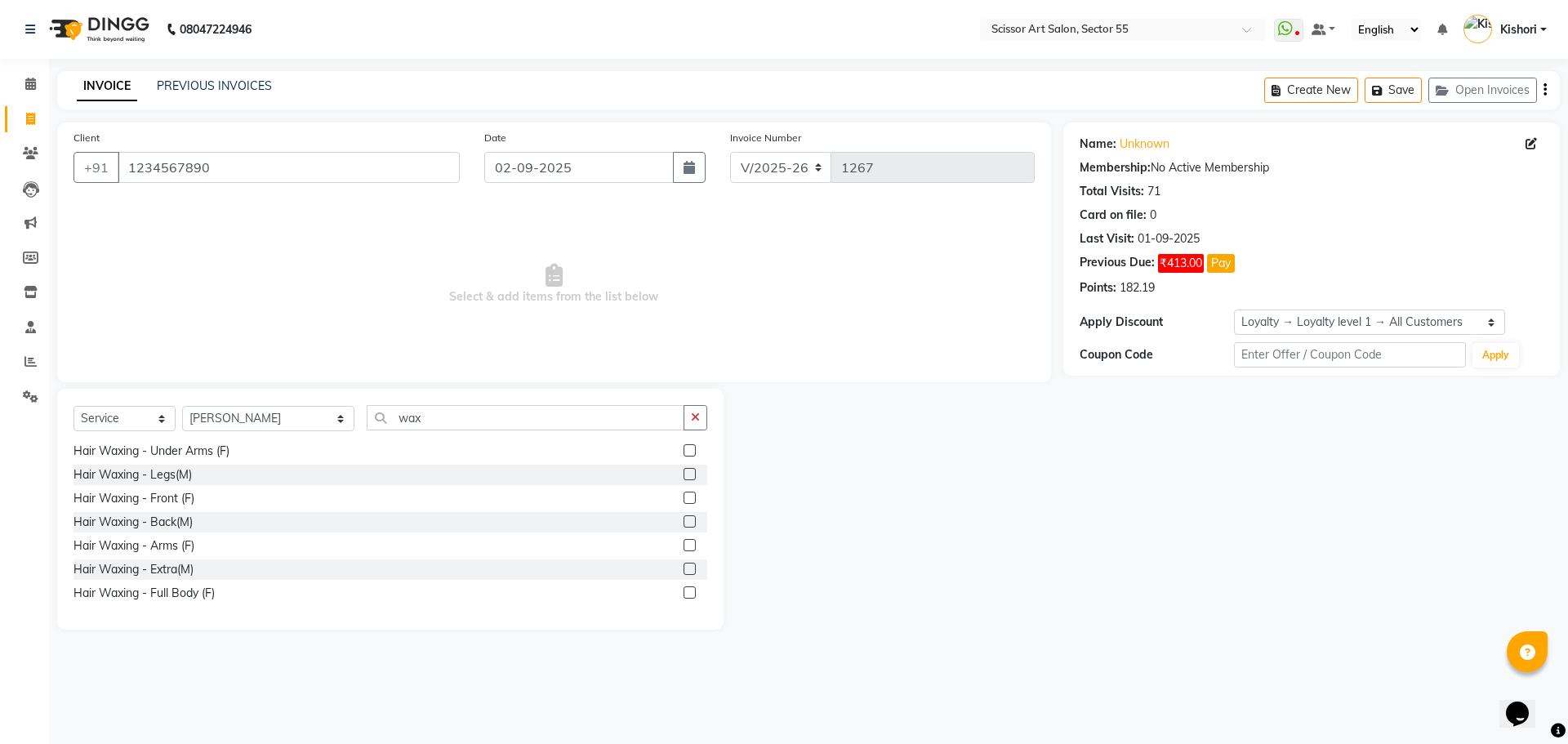
click at [831, 279] on span "Select & add items from the list below" at bounding box center [555, 284] width 961 height 163
click at [526, 403] on div "Select Service Product Membership Package Voucher Prepaid Gift Card Select Styl…" at bounding box center [390, 509] width 667 height 241
click at [684, 590] on label at bounding box center [690, 593] width 12 height 12
click at [684, 590] on input "checkbox" at bounding box center [689, 593] width 11 height 11
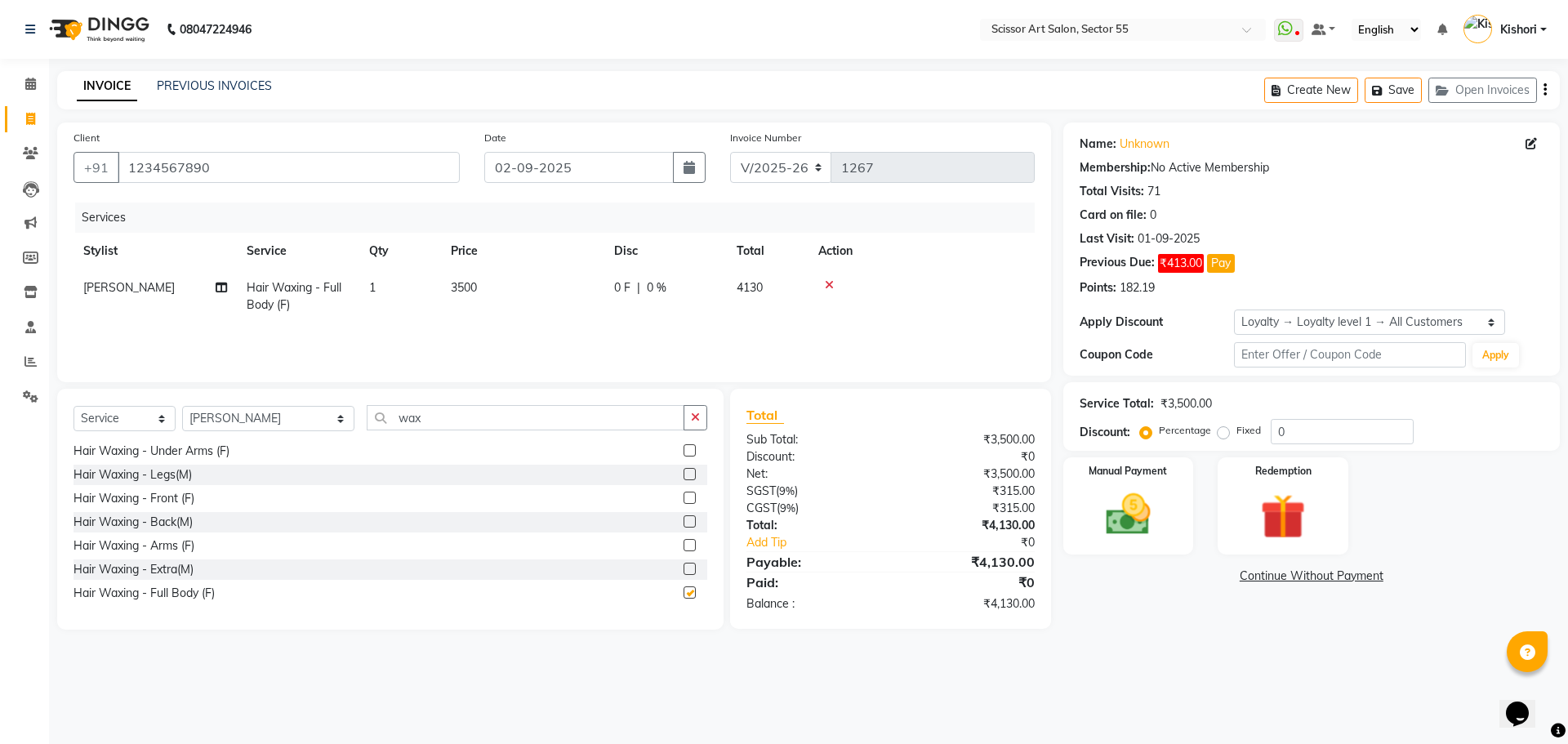
checkbox input "false"
click at [465, 285] on span "3500" at bounding box center [464, 287] width 26 height 15
select select "77112"
click at [601, 287] on input "3500" at bounding box center [600, 291] width 144 height 25
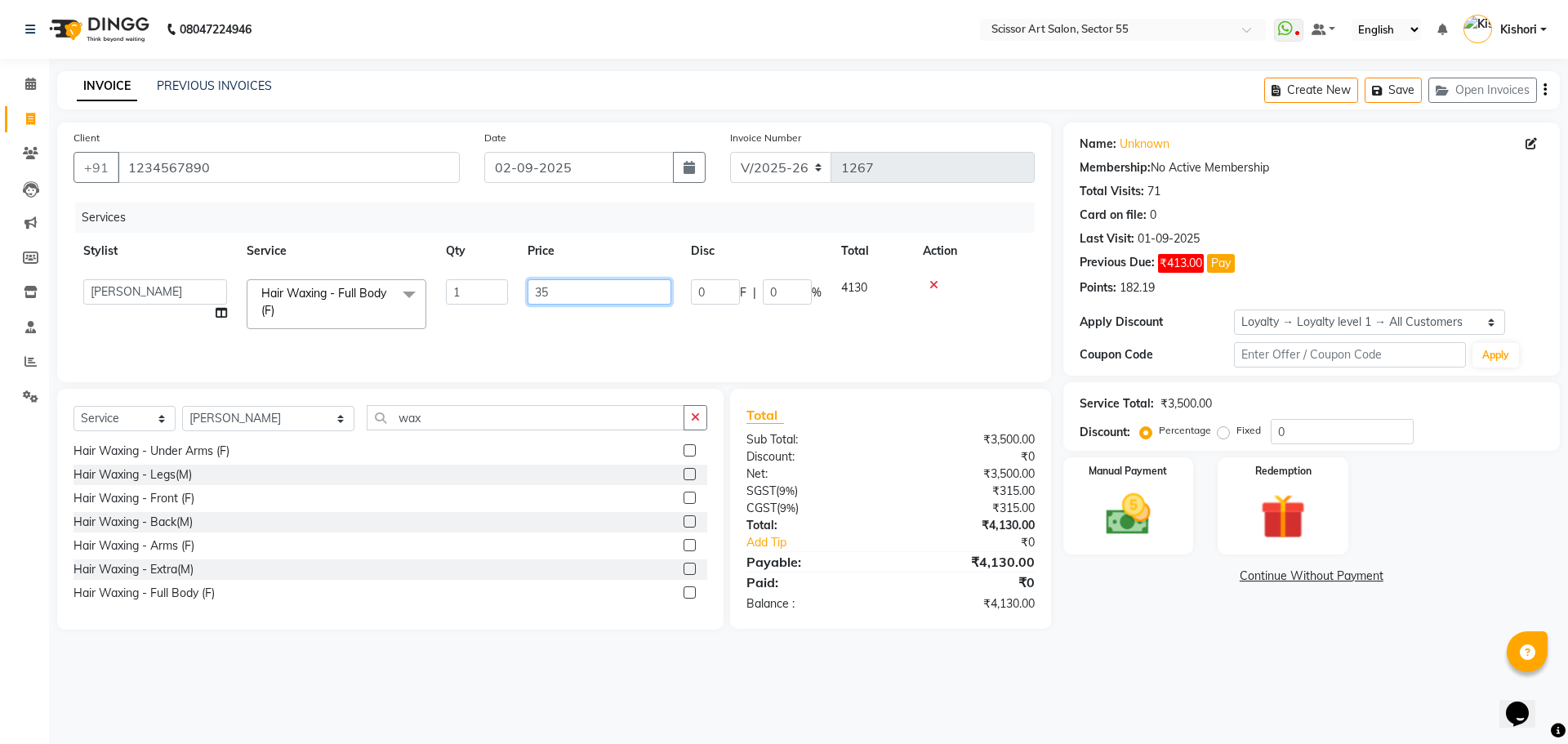
type input "3"
type input "2"
click at [684, 448] on label at bounding box center [690, 450] width 12 height 12
click at [684, 448] on input "checkbox" at bounding box center [689, 451] width 11 height 11
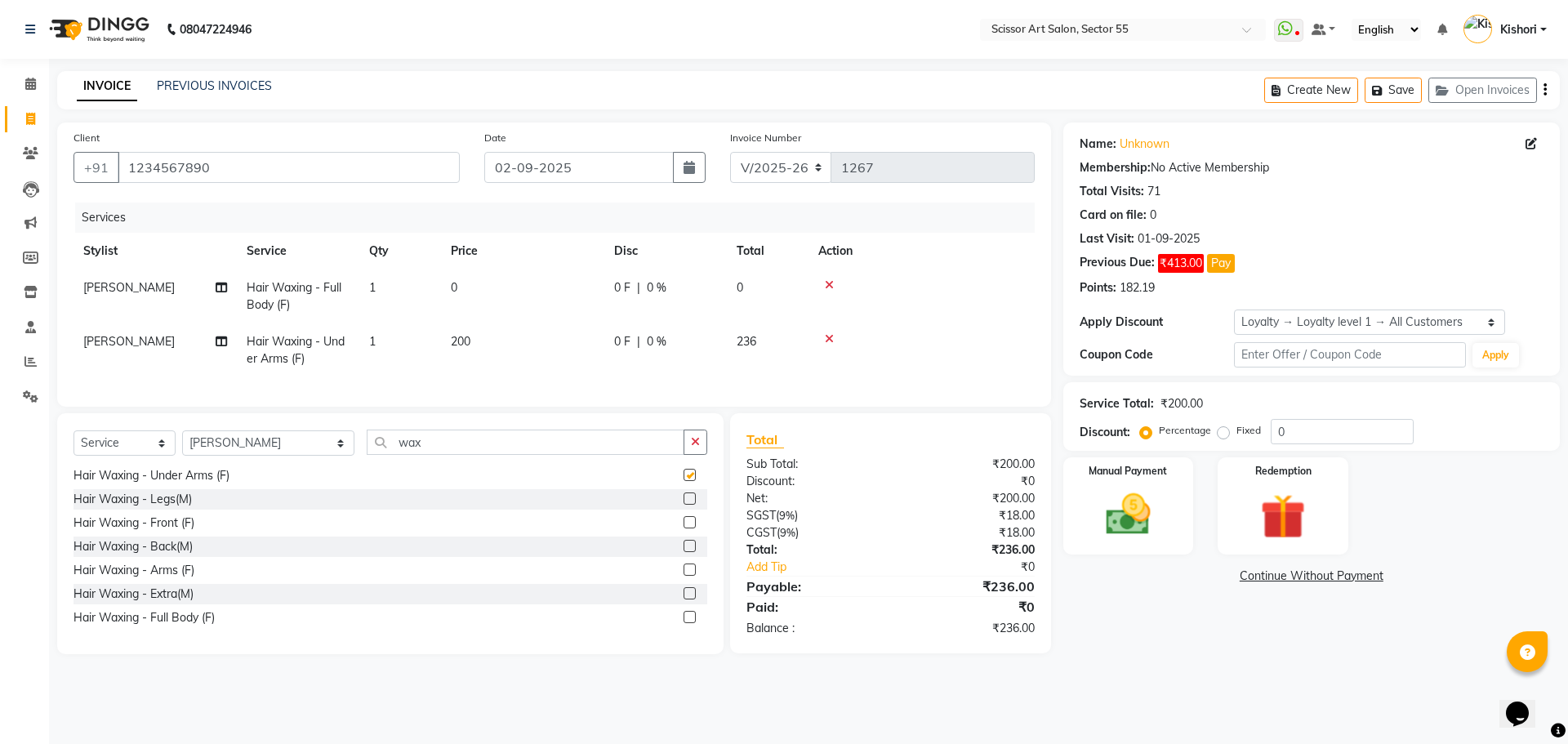
checkbox input "false"
click at [830, 336] on icon at bounding box center [828, 338] width 9 height 11
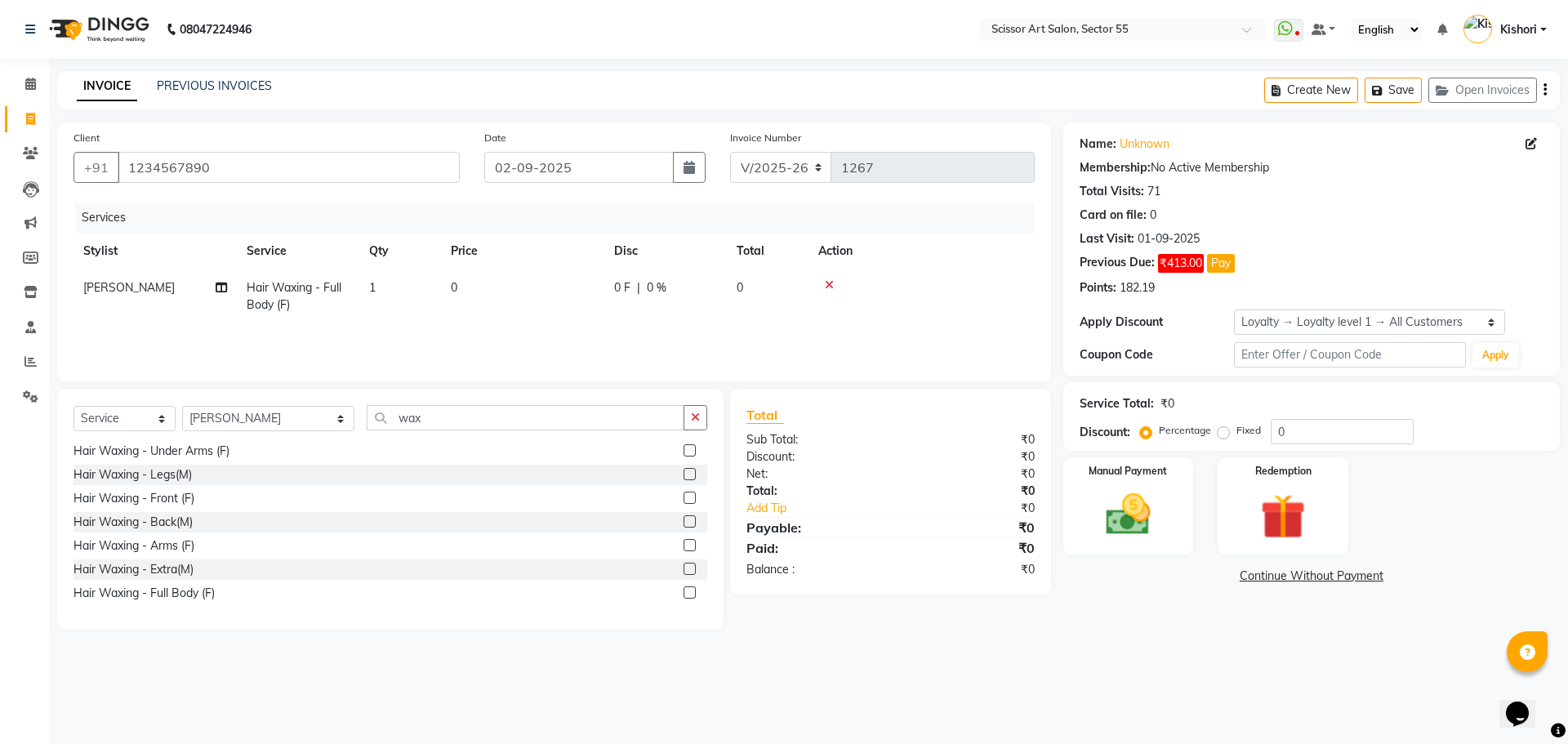
click at [684, 547] on label at bounding box center [690, 545] width 12 height 12
click at [684, 547] on input "checkbox" at bounding box center [689, 546] width 11 height 11
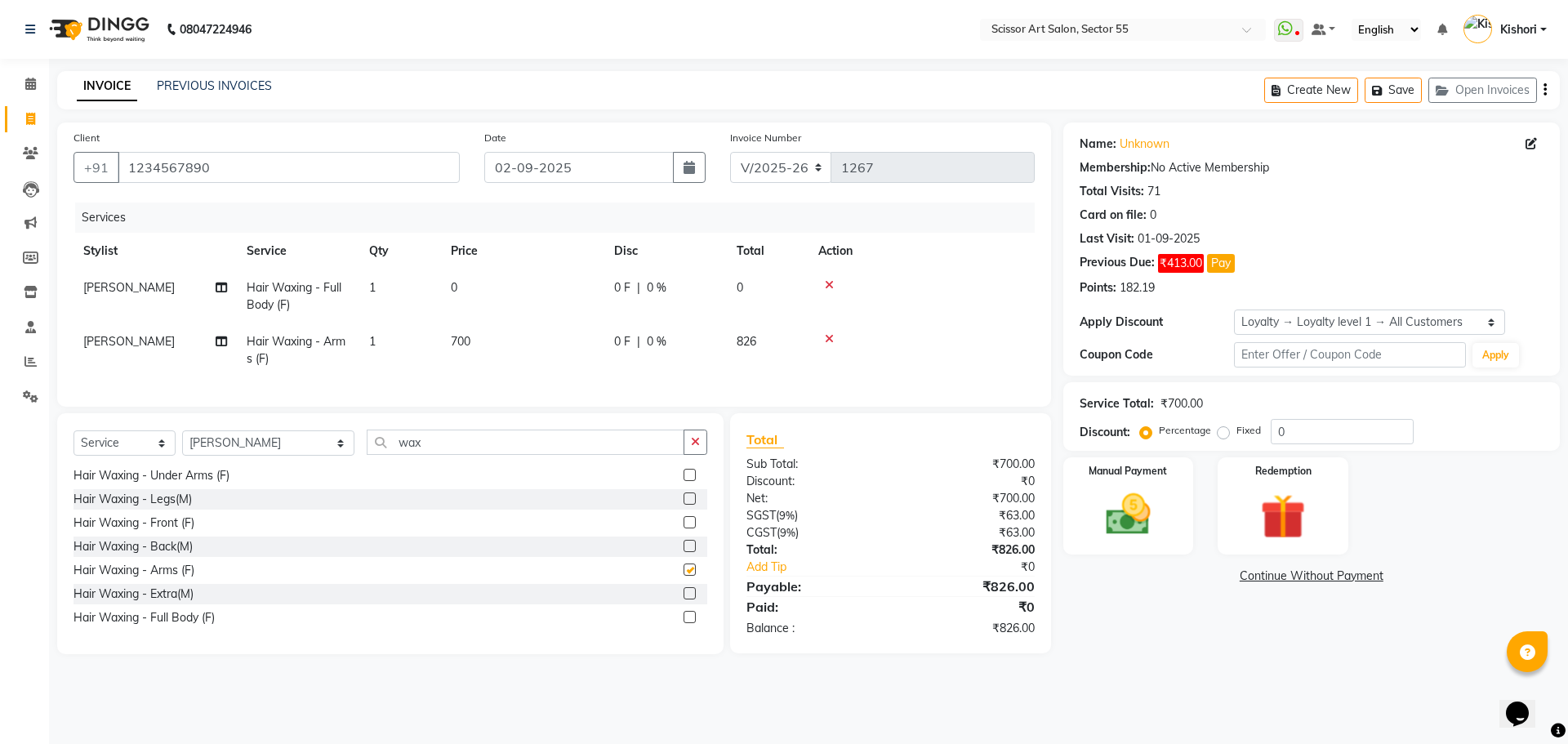
checkbox input "false"
click at [684, 600] on label at bounding box center [690, 593] width 12 height 12
click at [684, 600] on input "checkbox" at bounding box center [689, 594] width 11 height 11
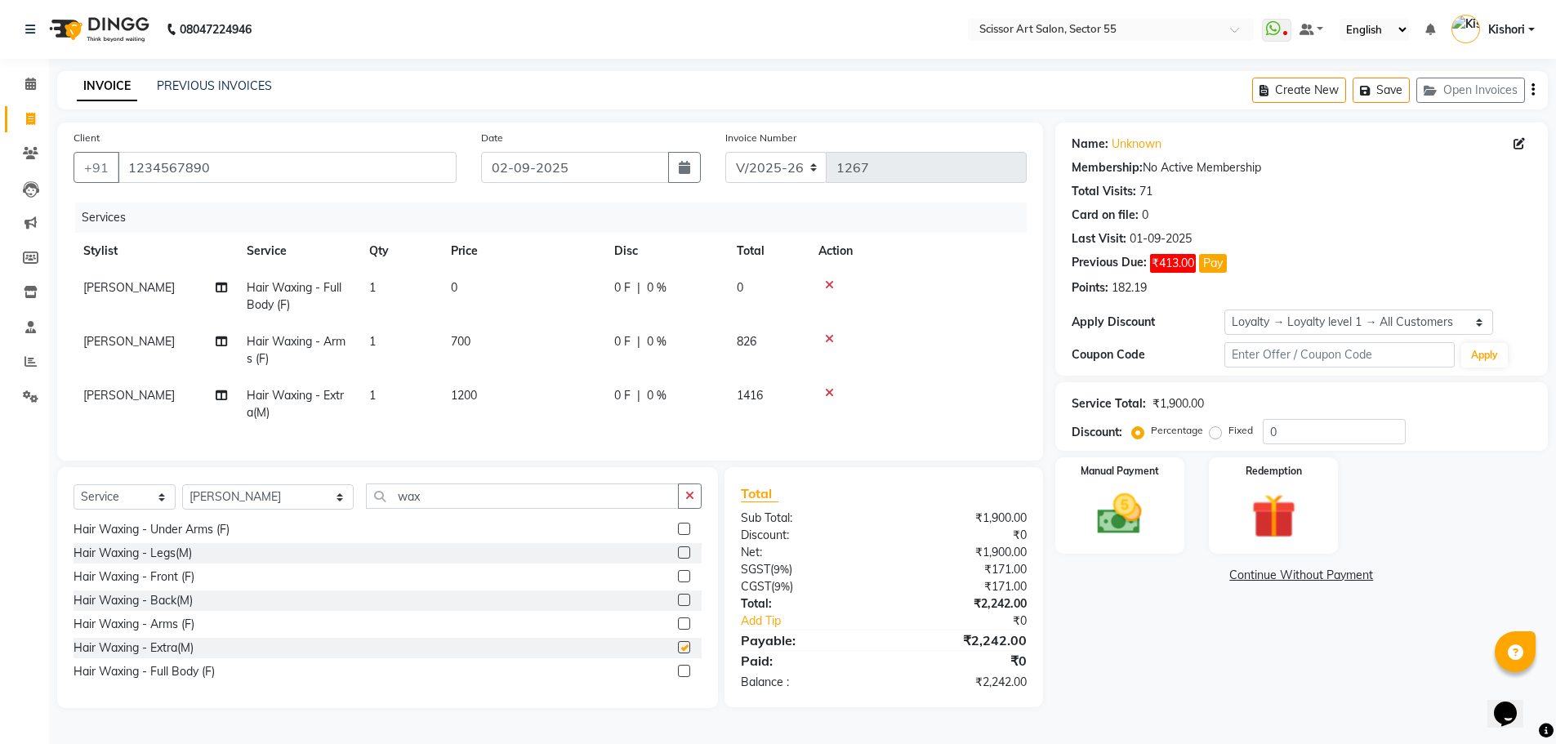
checkbox input "false"
click at [828, 279] on icon at bounding box center [829, 284] width 9 height 11
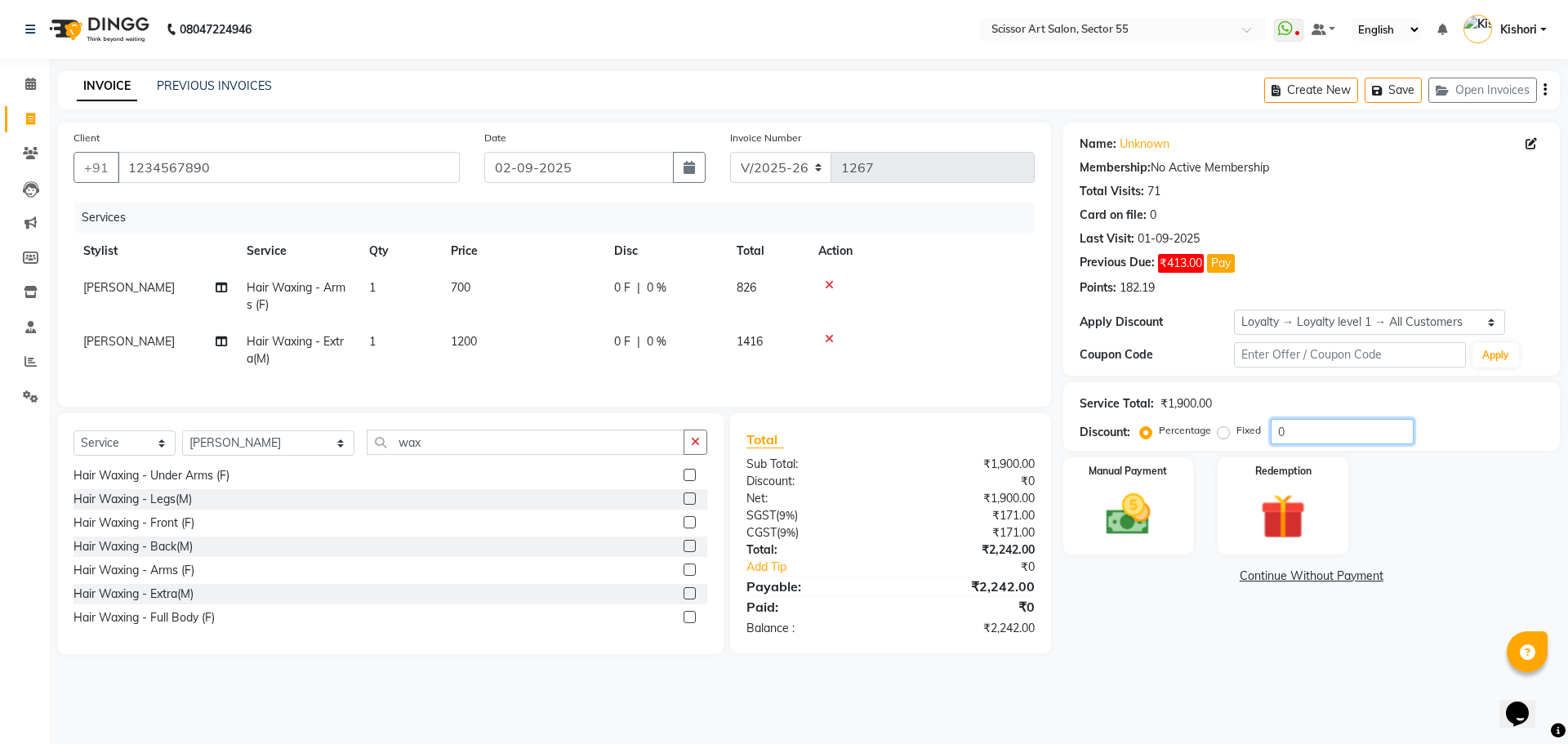
click at [1290, 427] on input "0" at bounding box center [1341, 431] width 143 height 25
click at [1236, 432] on label "Fixed" at bounding box center [1248, 430] width 25 height 15
click at [1224, 432] on input "Fixed" at bounding box center [1225, 430] width 11 height 11
radio input "true"
click at [1335, 428] on input "0" at bounding box center [1341, 431] width 143 height 25
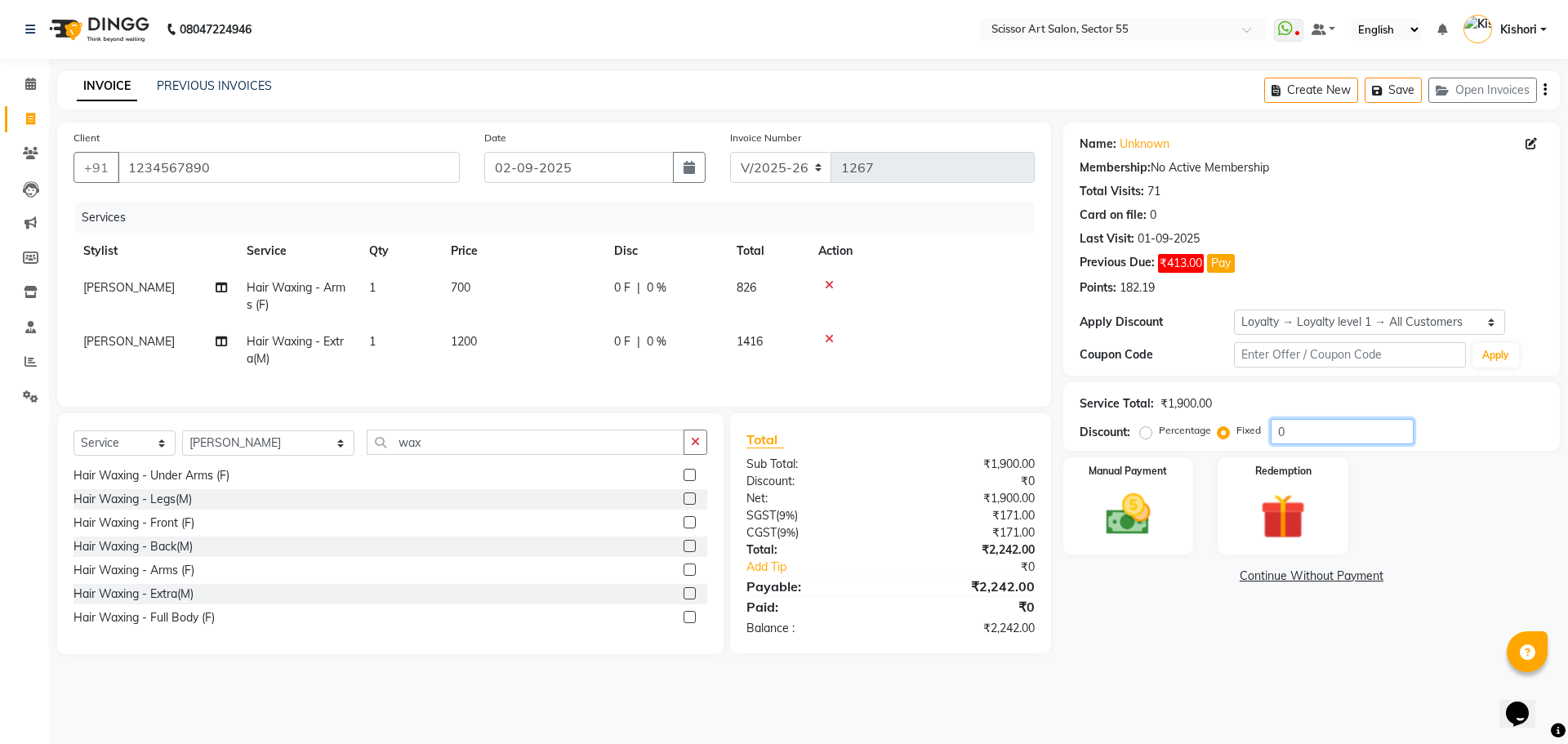
click at [1335, 428] on input "0" at bounding box center [1341, 431] width 143 height 25
type input "4"
click at [497, 452] on input "wax" at bounding box center [526, 442] width 318 height 25
type input "w"
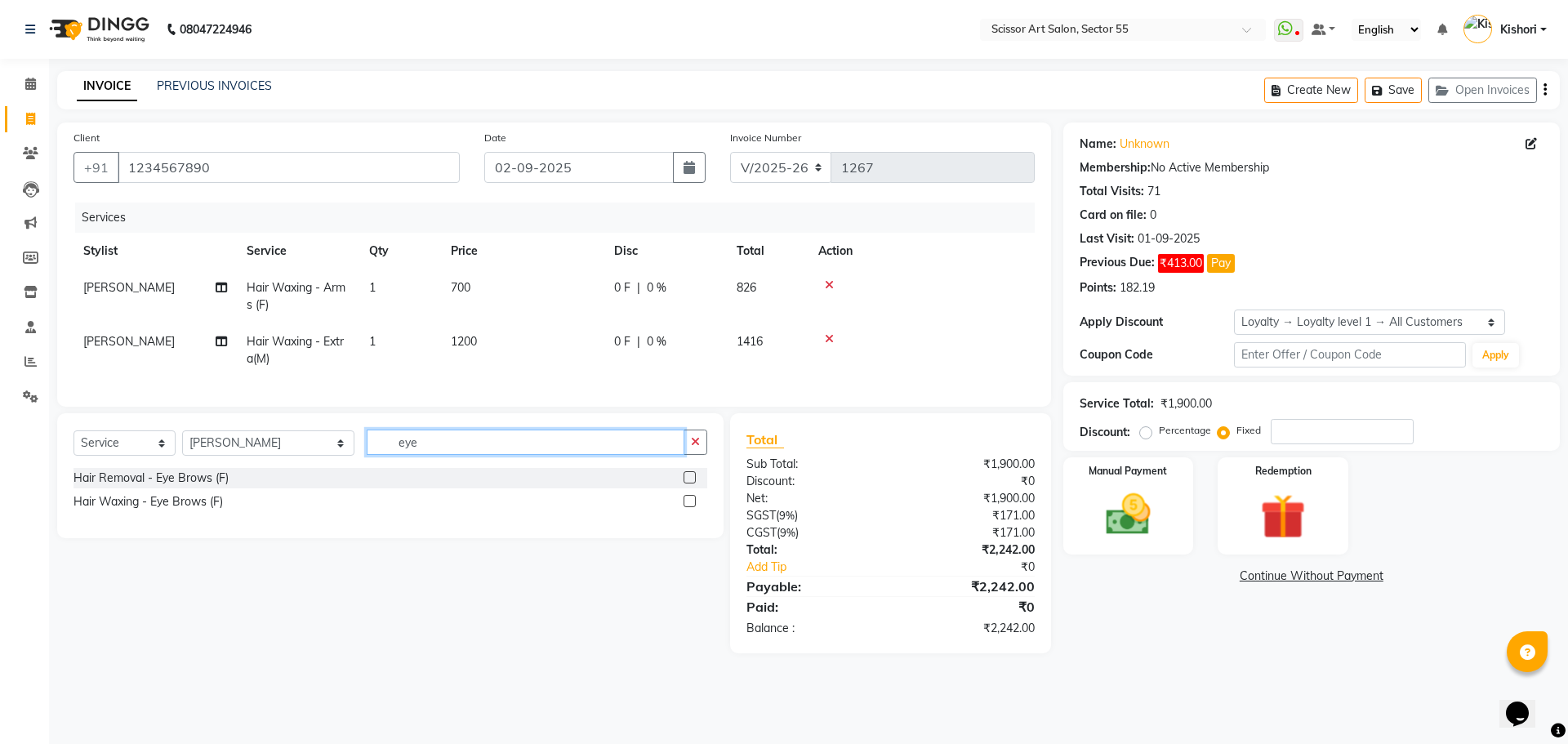
type input "eye"
click at [692, 484] on label at bounding box center [690, 477] width 12 height 12
click at [692, 484] on input "checkbox" at bounding box center [689, 478] width 11 height 11
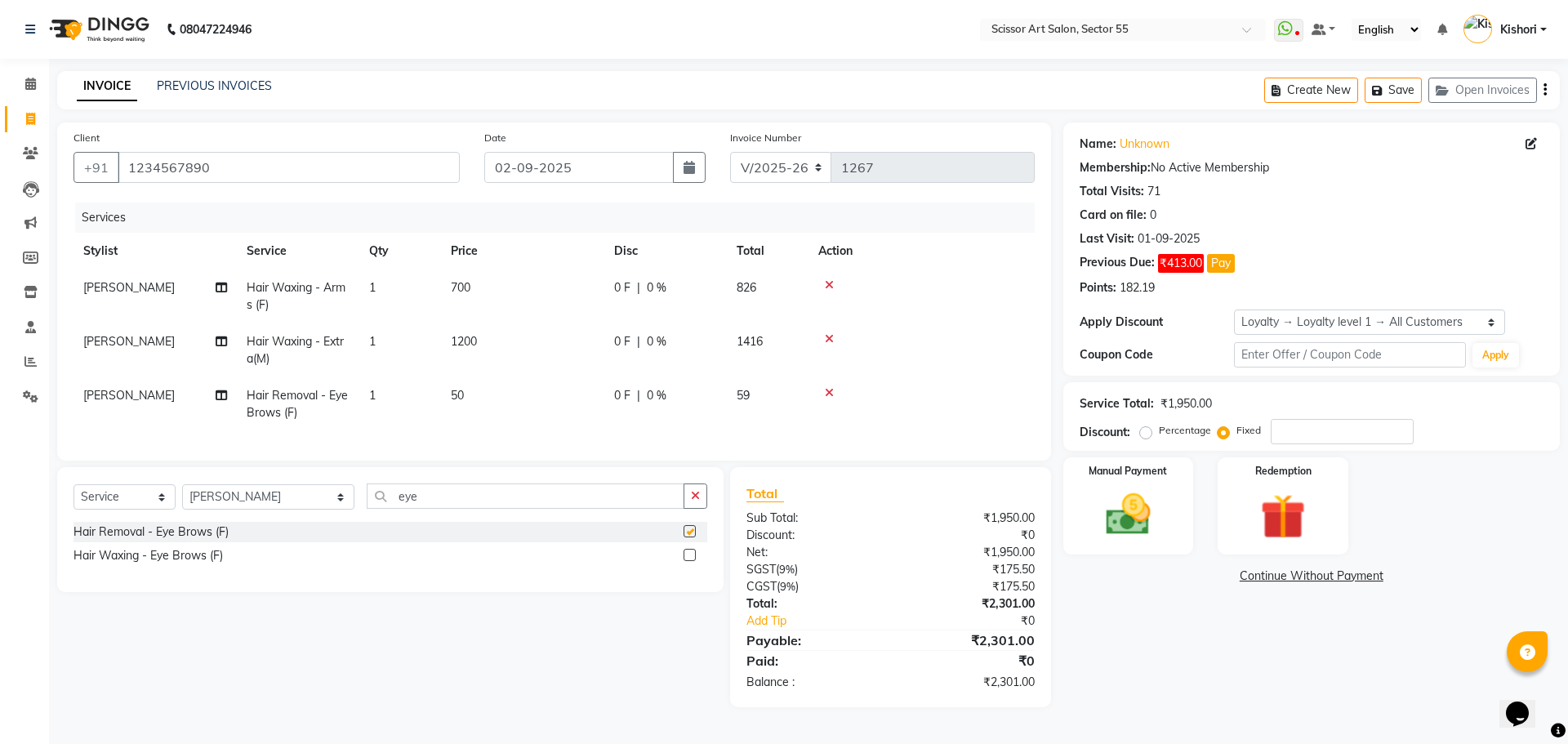
checkbox input "false"
click at [480, 509] on input "eye" at bounding box center [526, 496] width 318 height 25
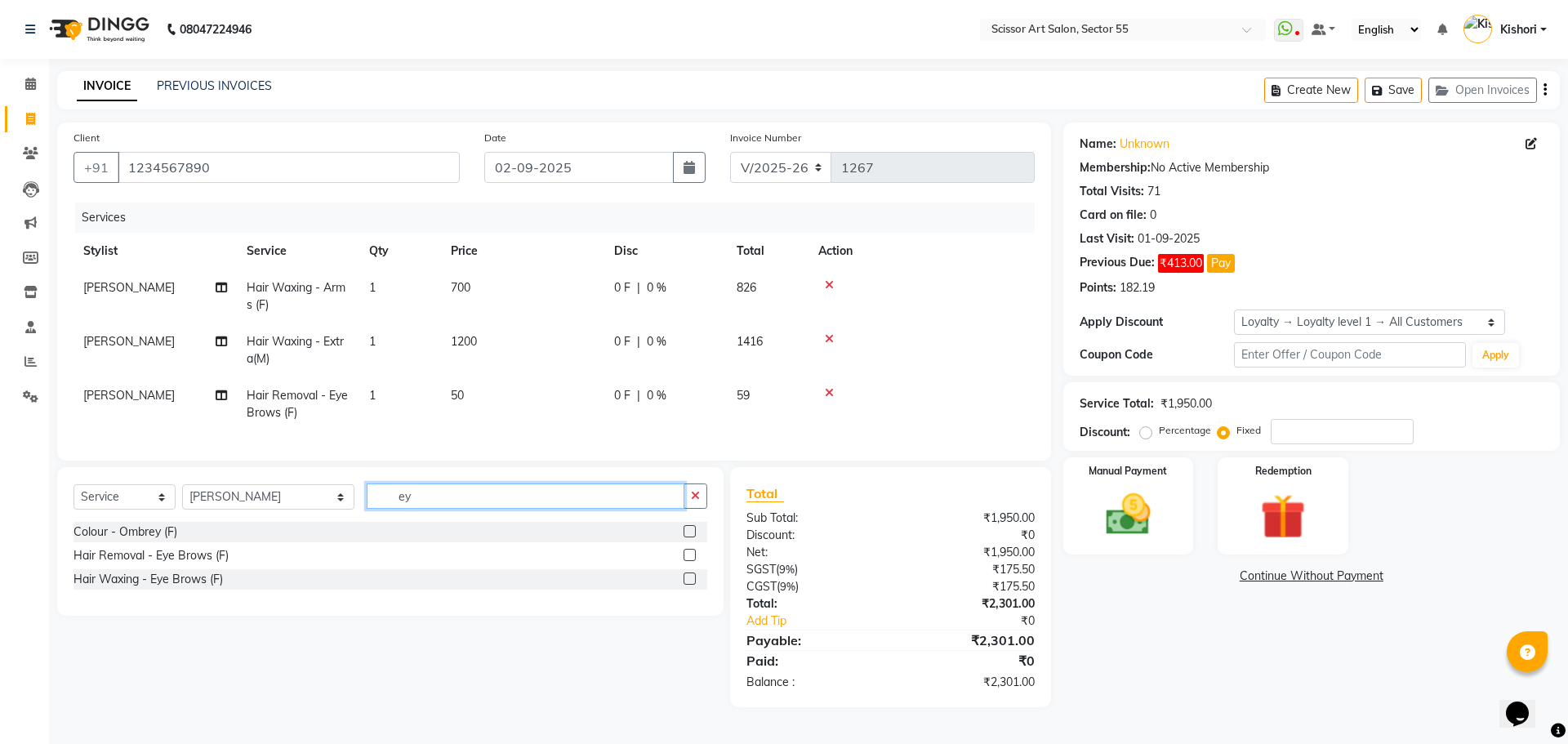
type input "e"
type input "chin"
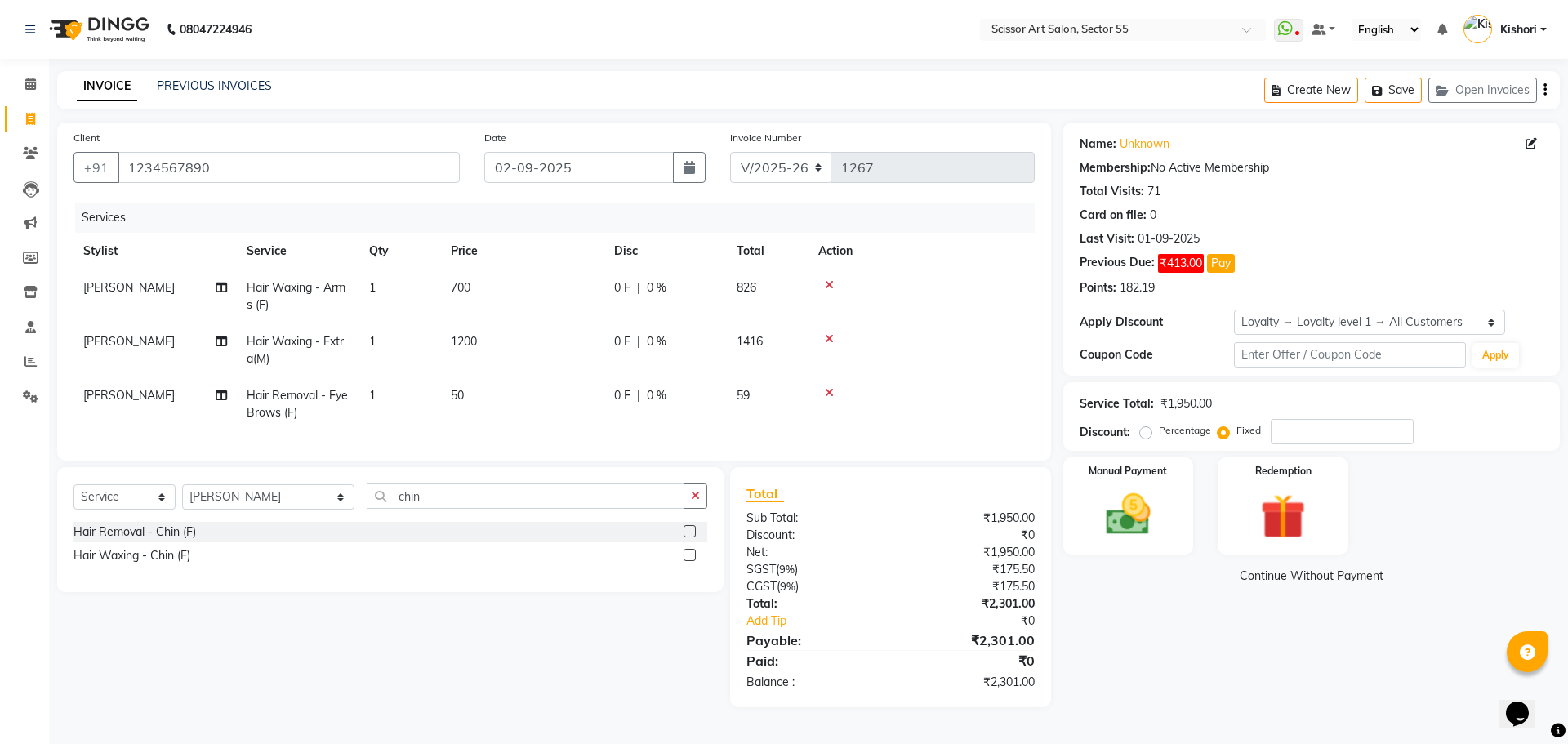
click at [691, 538] on label at bounding box center [690, 531] width 12 height 12
click at [691, 538] on input "checkbox" at bounding box center [689, 532] width 11 height 11
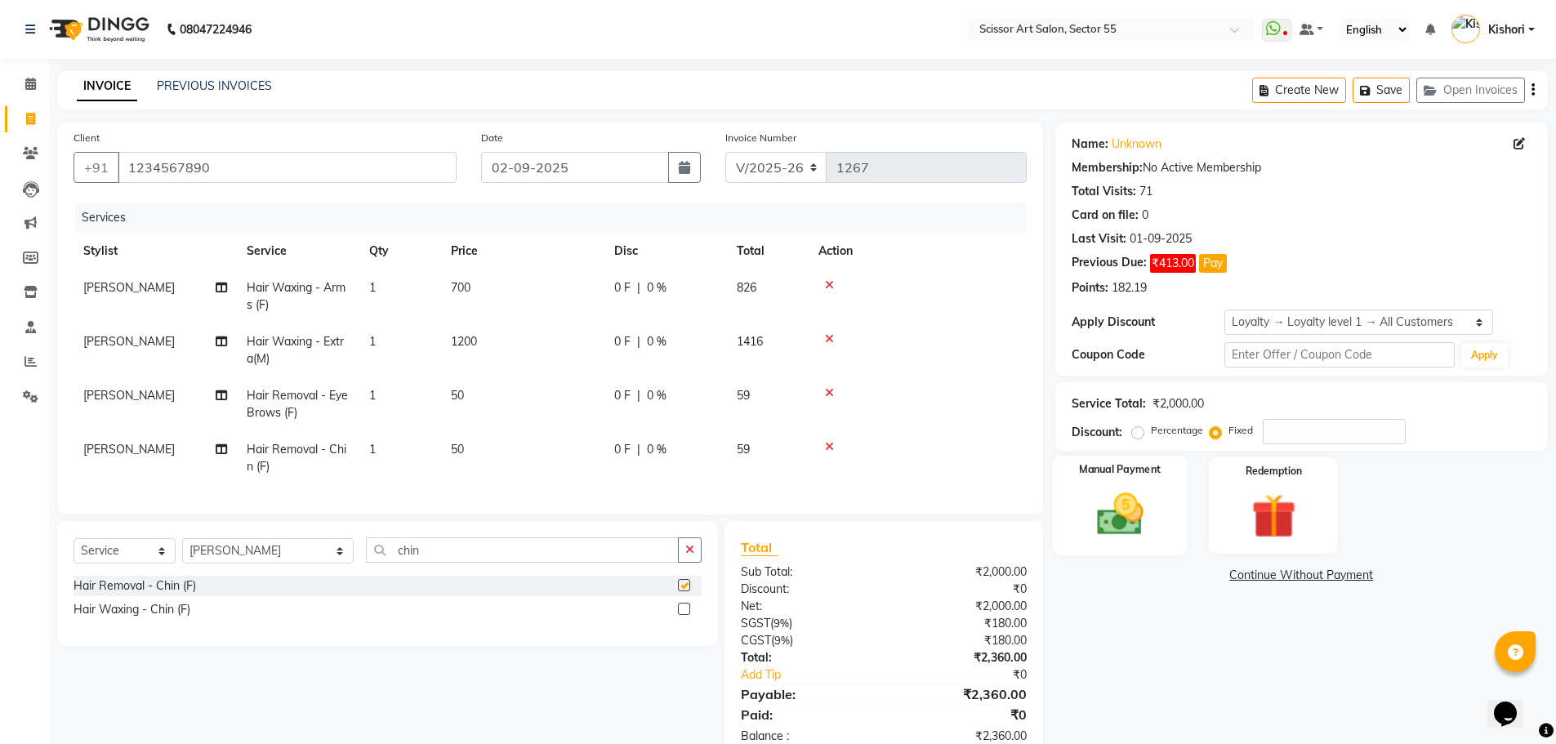
checkbox input "false"
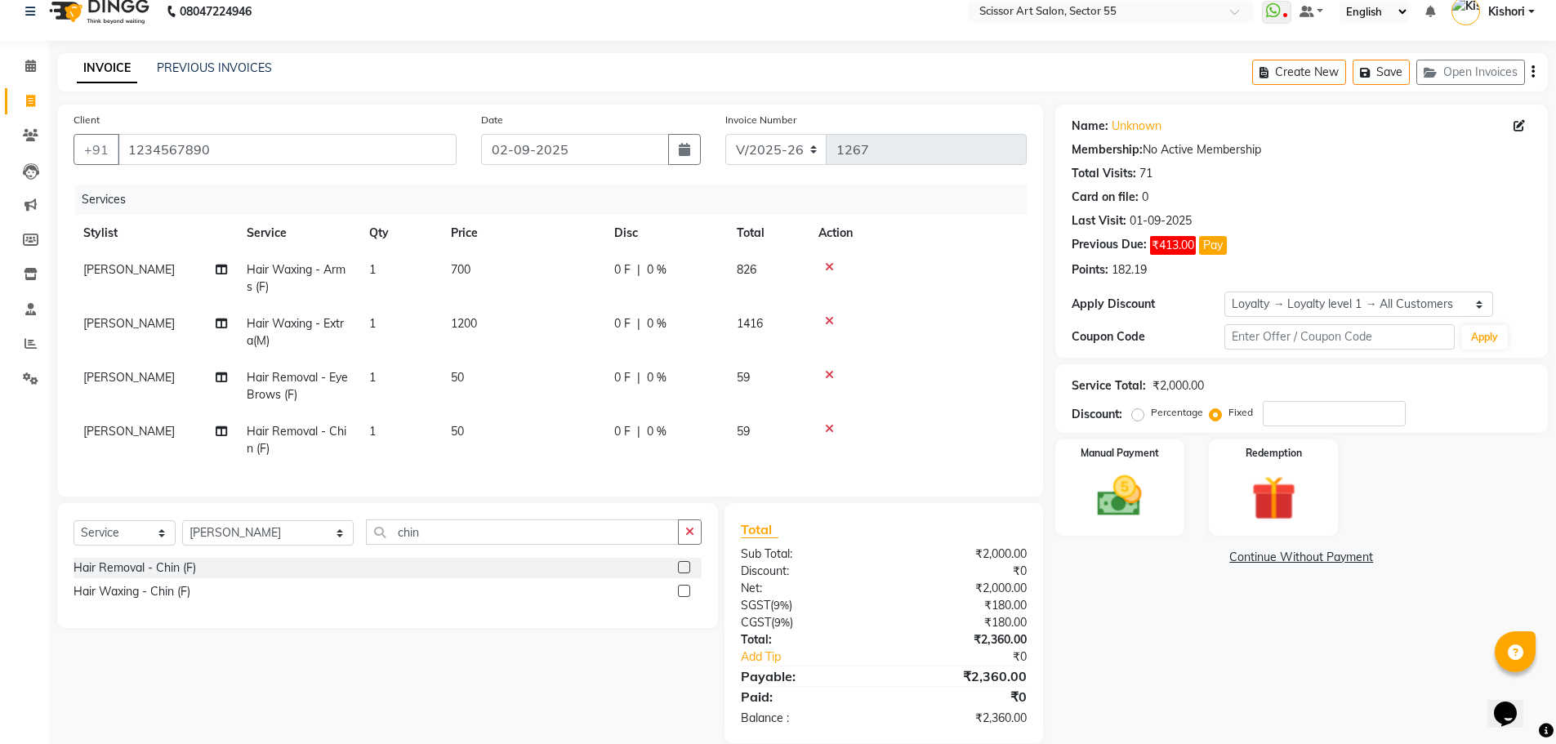
click at [471, 265] on span "700" at bounding box center [461, 269] width 20 height 15
select select "77112"
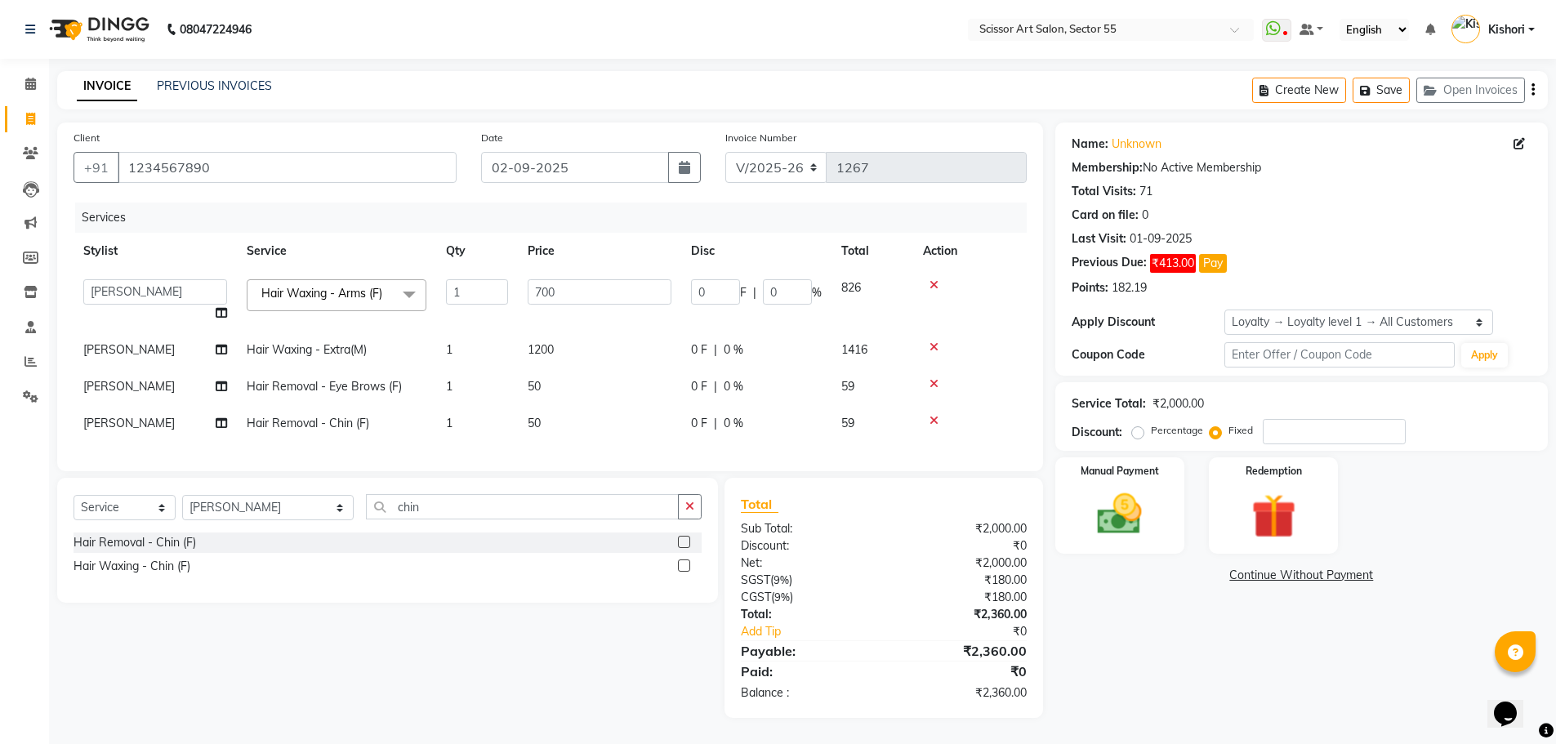
scroll to position [11, 0]
click at [629, 279] on input "700" at bounding box center [600, 291] width 144 height 25
type input "7"
type input "500"
click at [1179, 599] on div "Name: Unknown Membership: No Active Membership Total Visits: 71 Card on file: 0…" at bounding box center [1308, 421] width 505 height 596
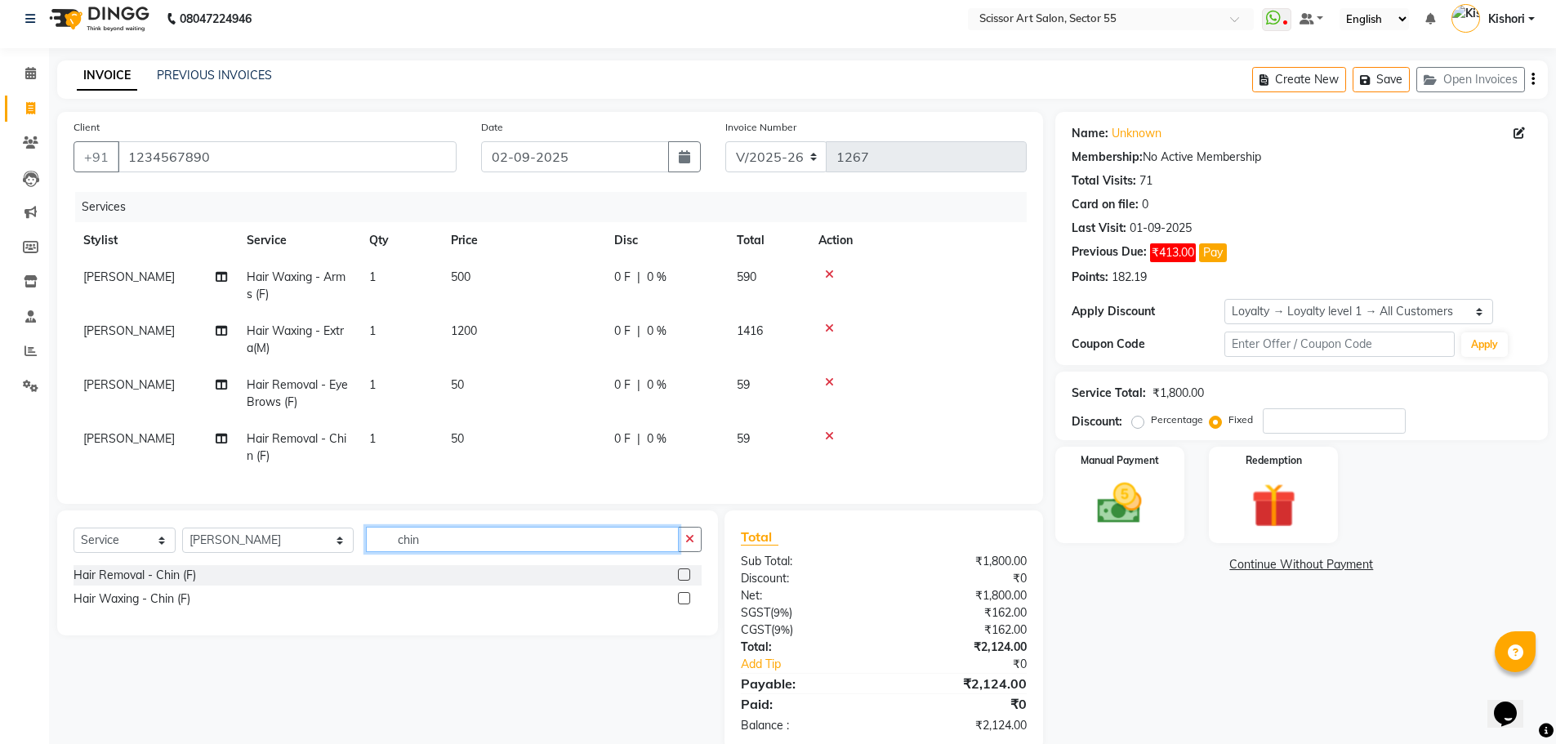
click at [505, 546] on input "chin" at bounding box center [522, 539] width 313 height 25
type input "c"
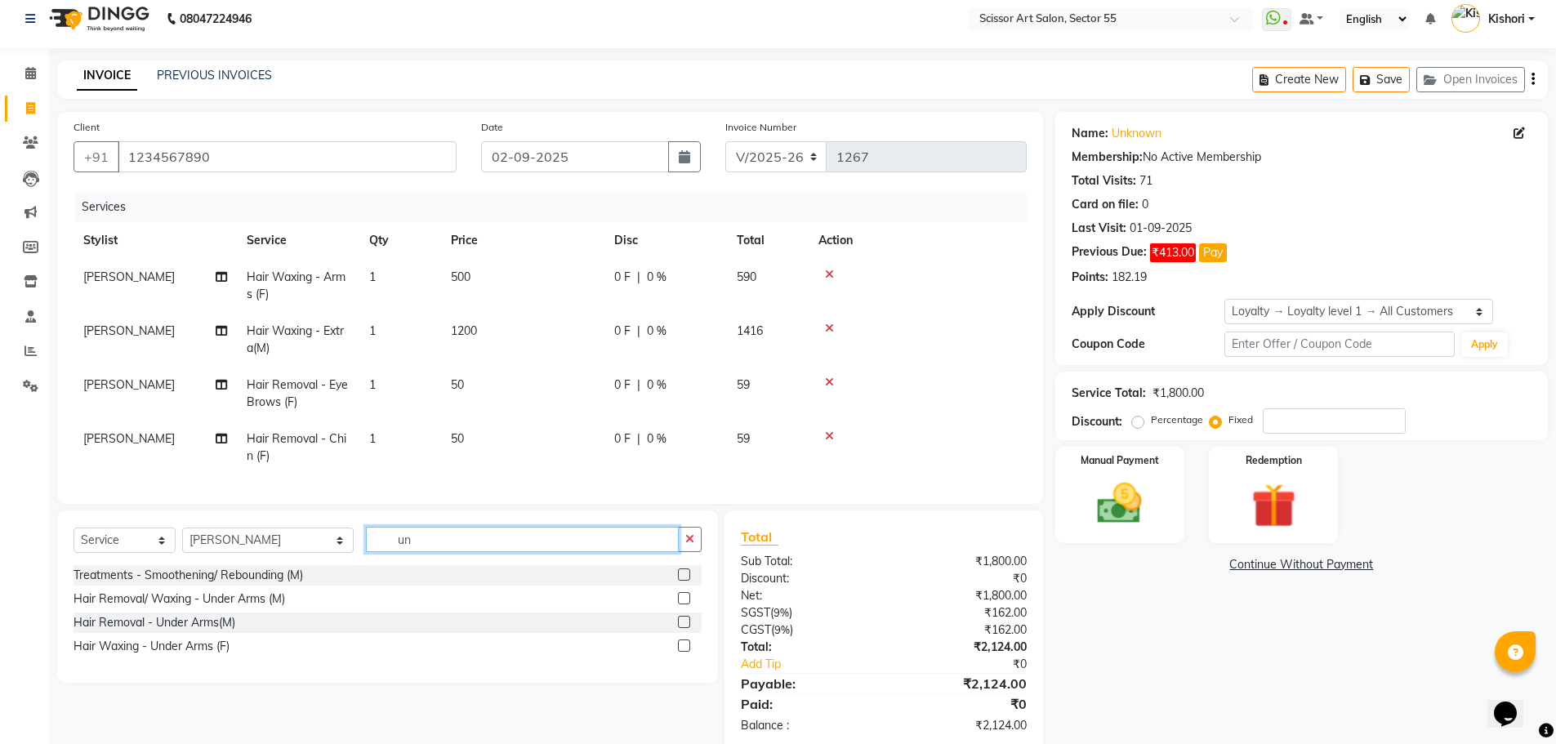
type input "un"
click at [685, 652] on label at bounding box center [684, 646] width 12 height 12
click at [685, 652] on input "checkbox" at bounding box center [683, 646] width 11 height 11
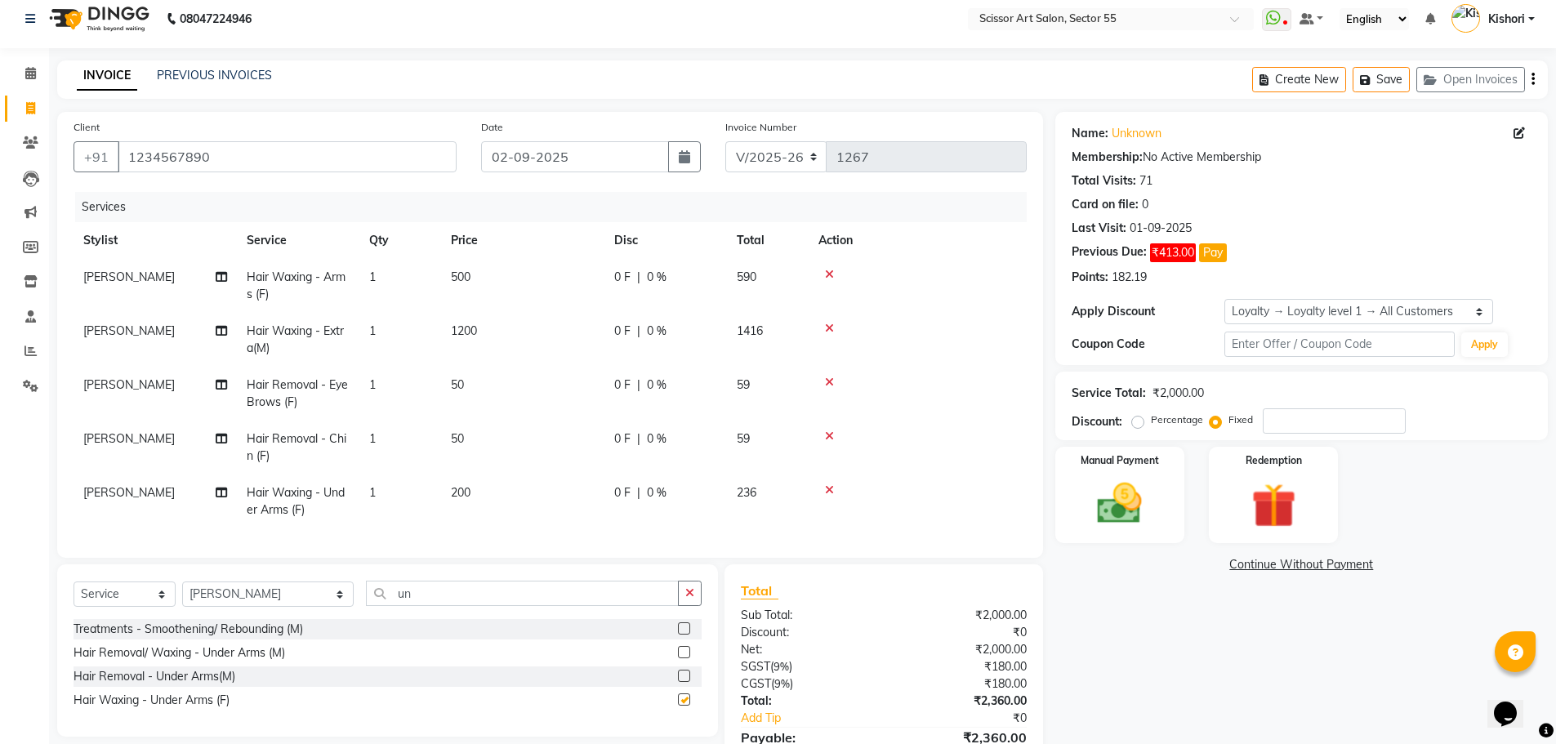
checkbox input "false"
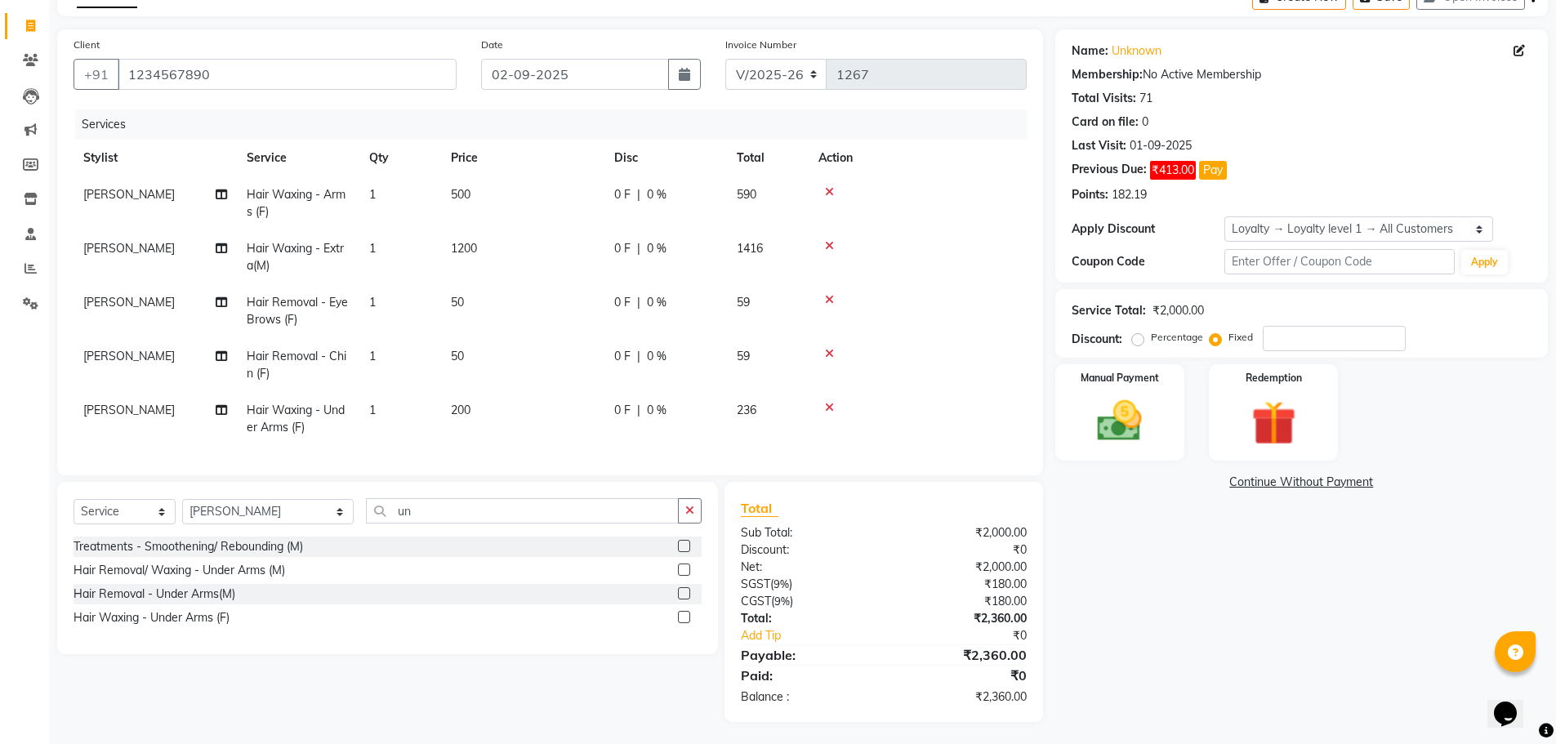
scroll to position [102, 0]
click at [1315, 328] on input "number" at bounding box center [1334, 336] width 143 height 25
type input "160"
click at [1123, 409] on img at bounding box center [1120, 418] width 75 height 53
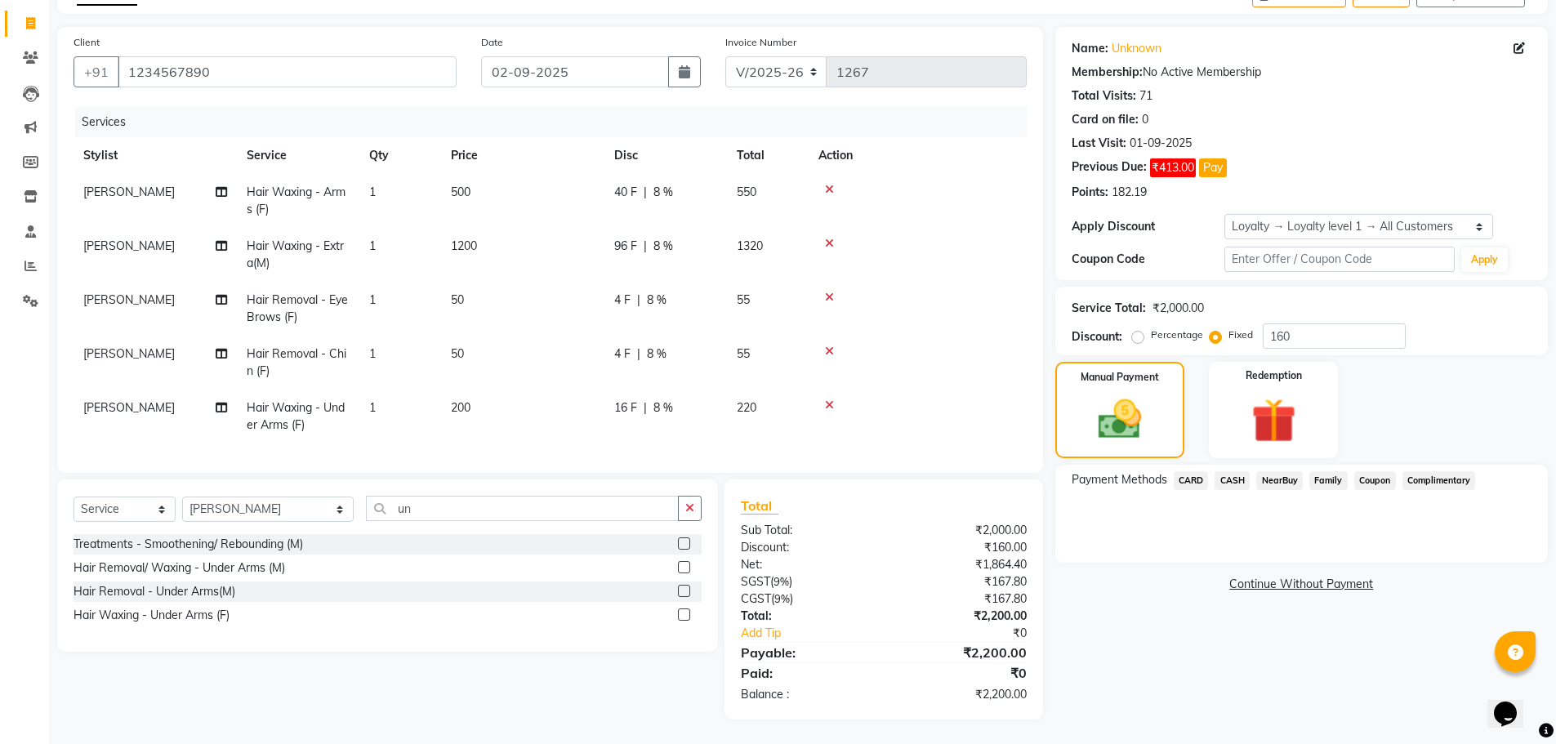
click at [1193, 472] on span "CARD" at bounding box center [1191, 480] width 35 height 19
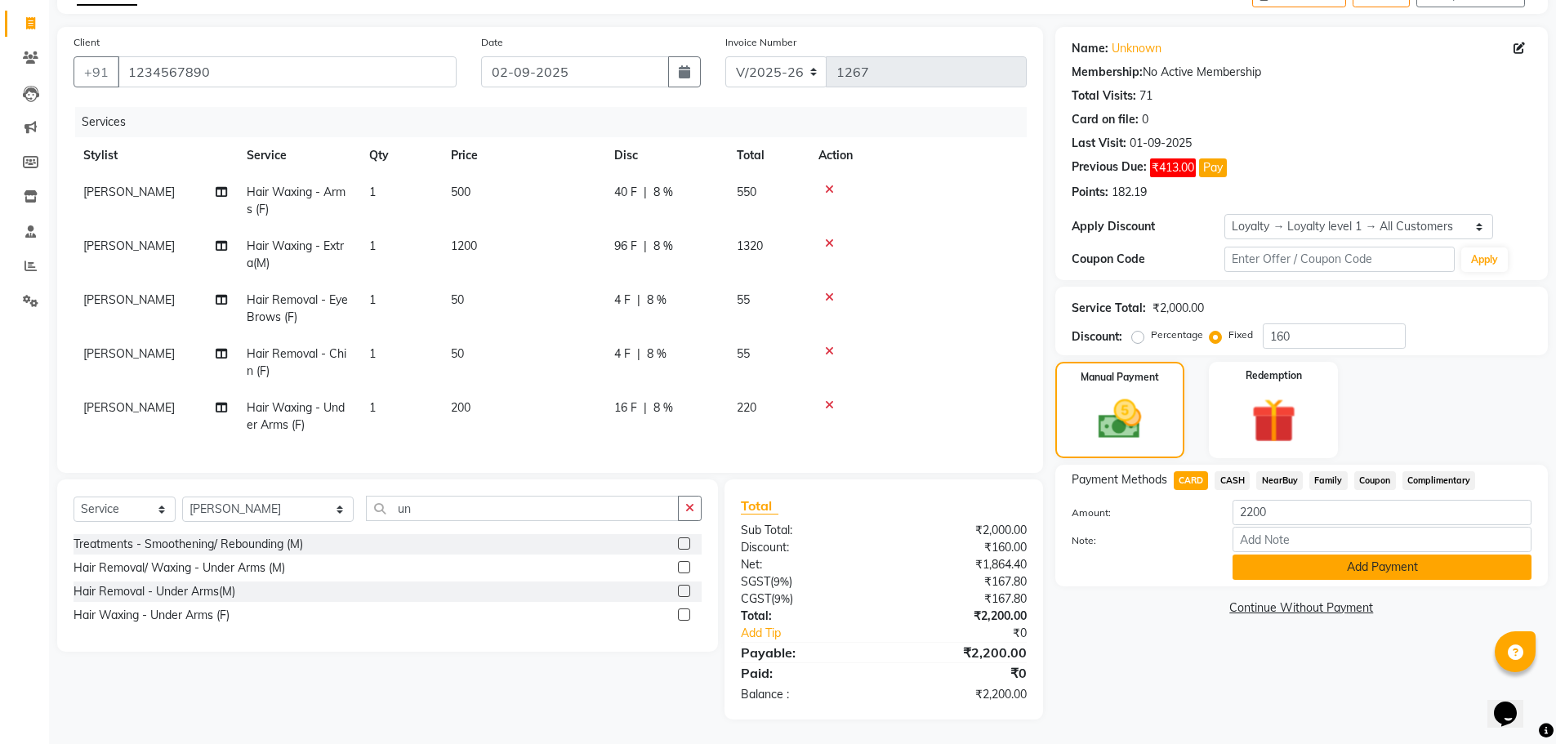
click at [1397, 556] on button "Add Payment" at bounding box center [1382, 567] width 299 height 25
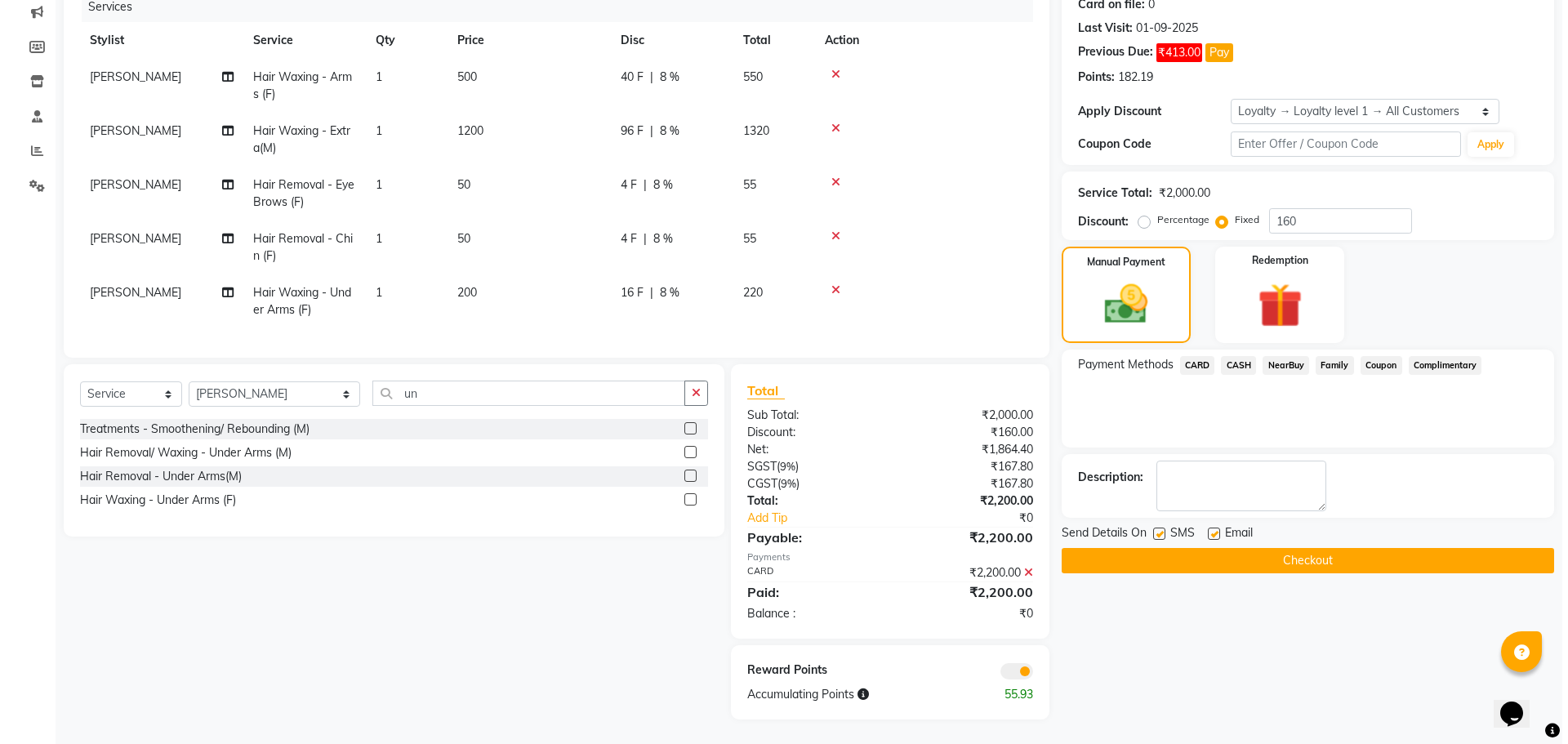
scroll to position [223, 0]
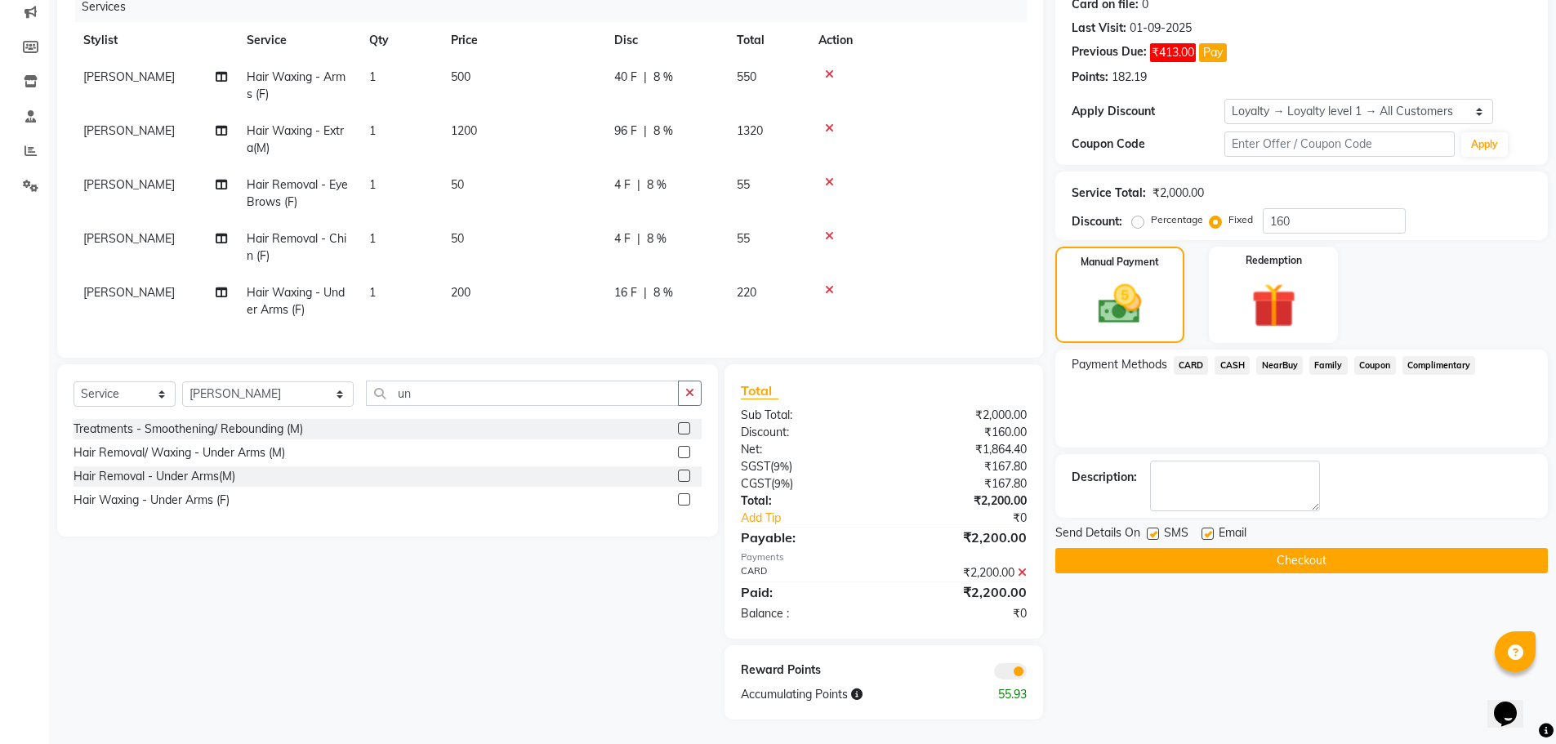
click at [1016, 678] on span at bounding box center [1010, 671] width 33 height 16
click at [1027, 674] on input "checkbox" at bounding box center [1027, 674] width 0 height 0
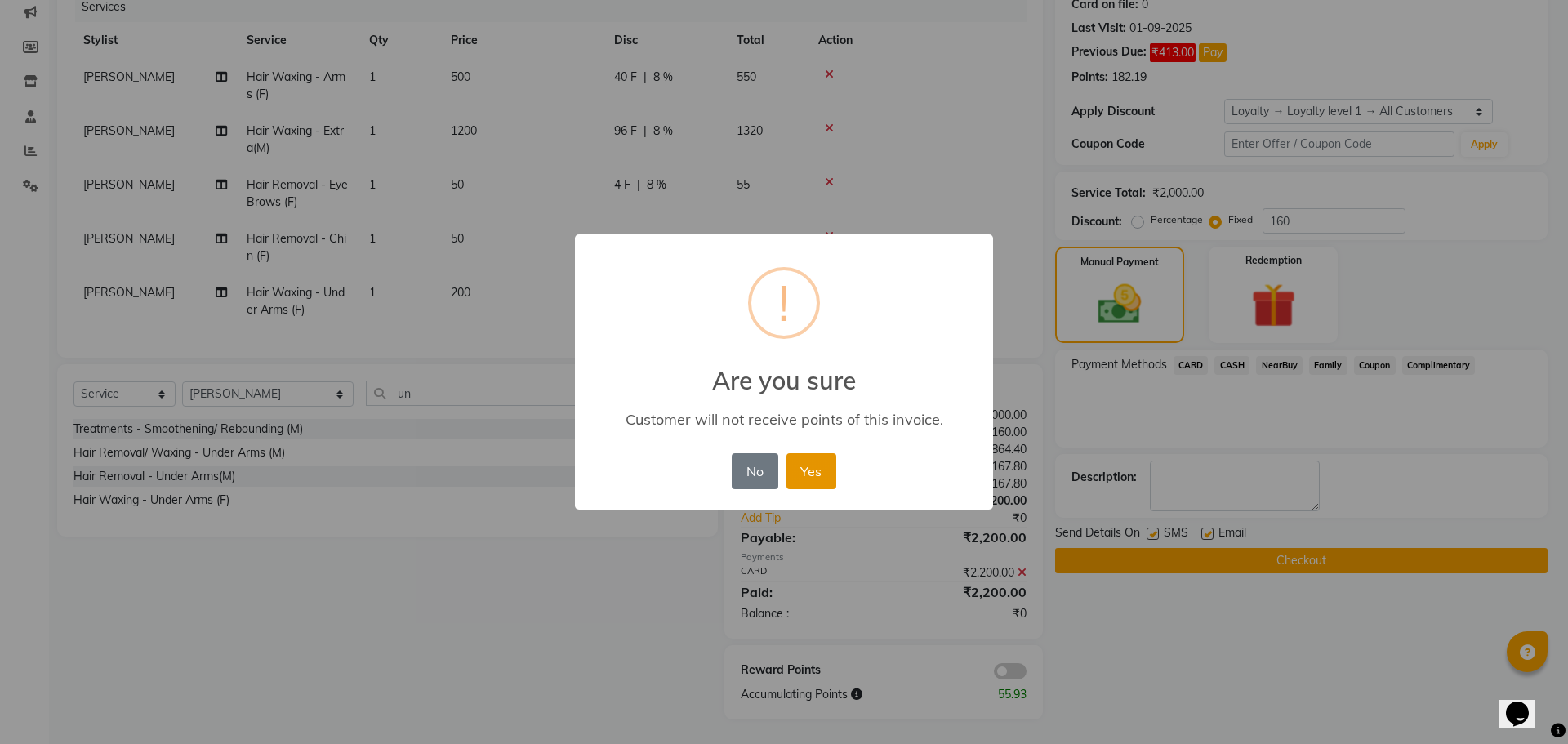
click at [810, 470] on button "Yes" at bounding box center [811, 471] width 50 height 36
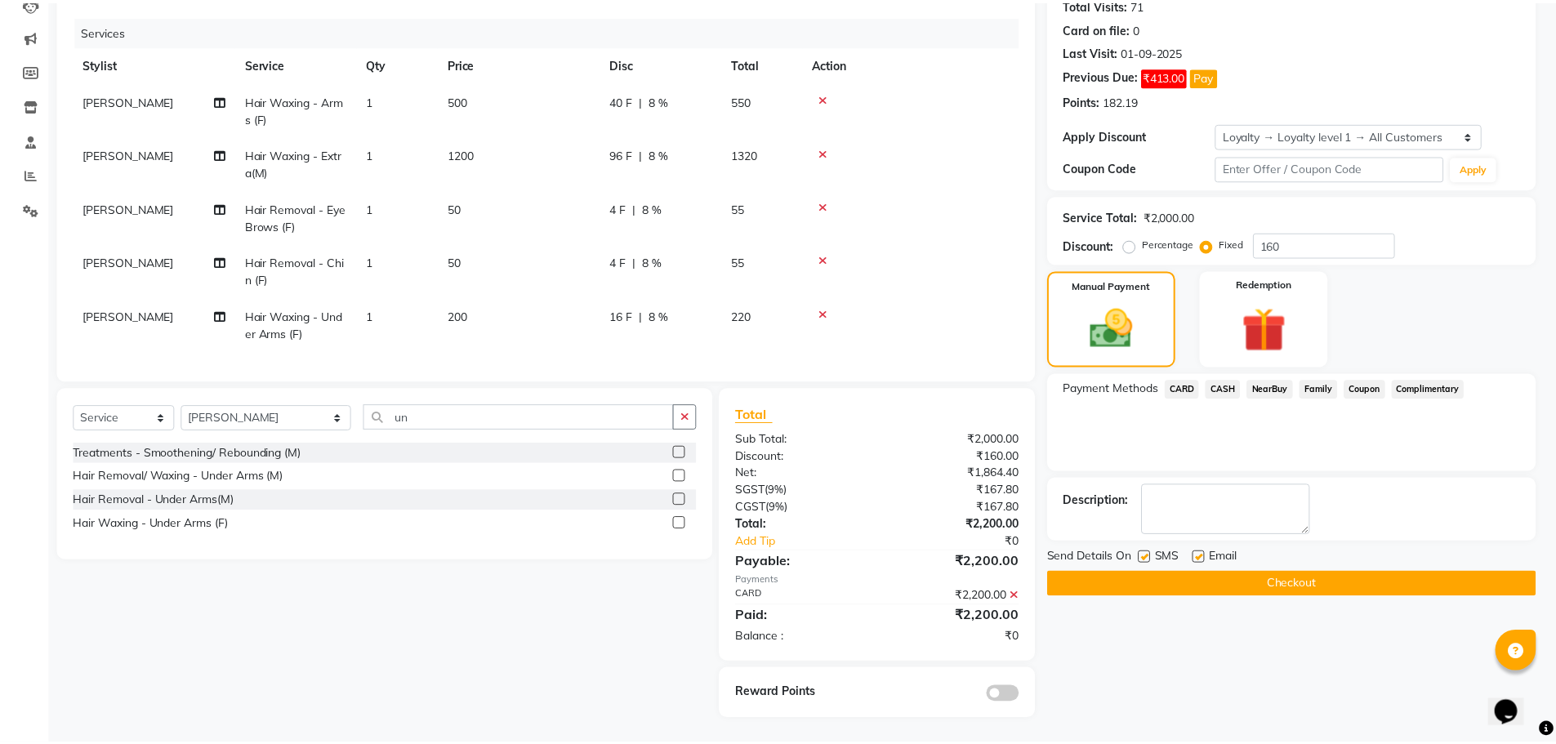
scroll to position [199, 0]
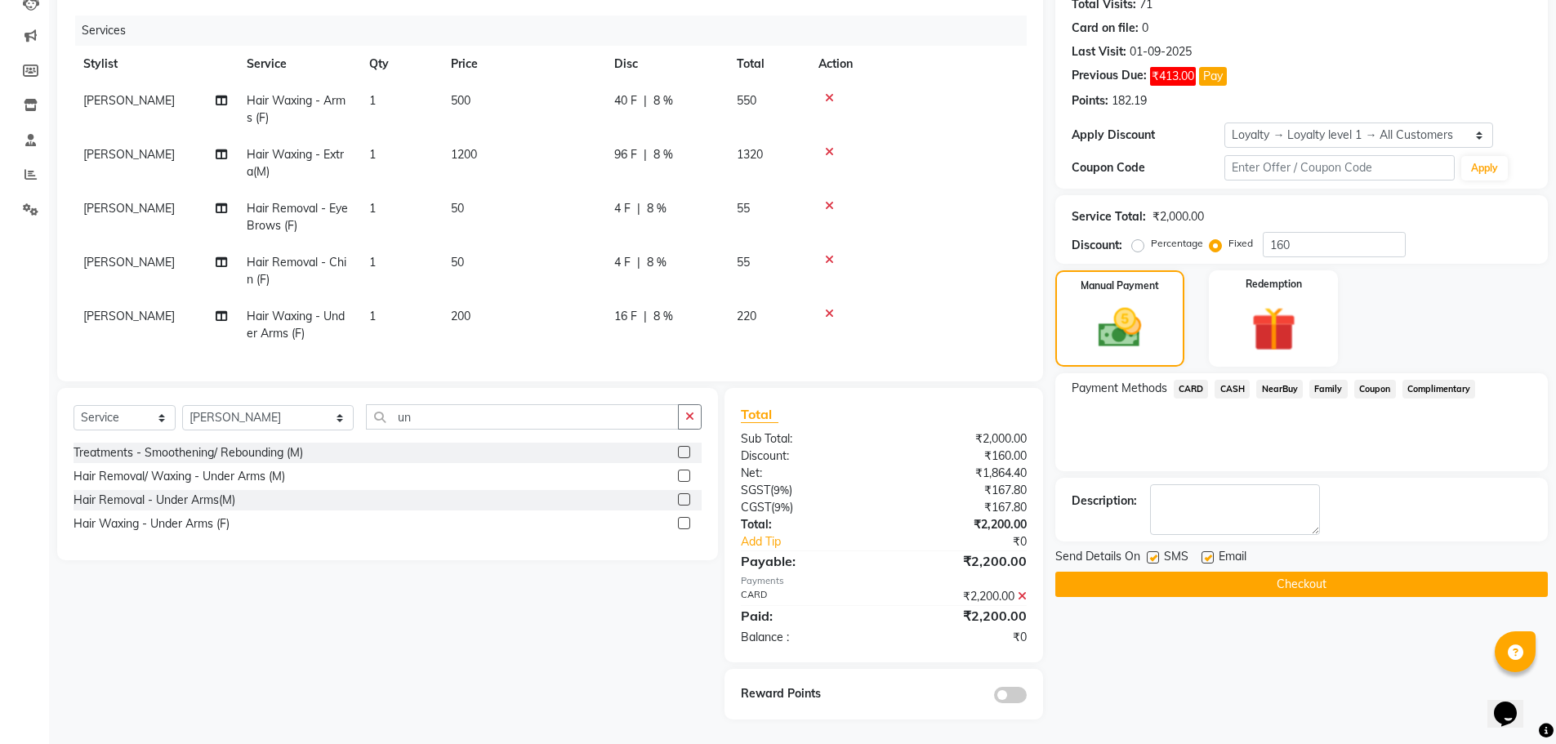
click at [1152, 578] on button "Checkout" at bounding box center [1302, 584] width 493 height 25
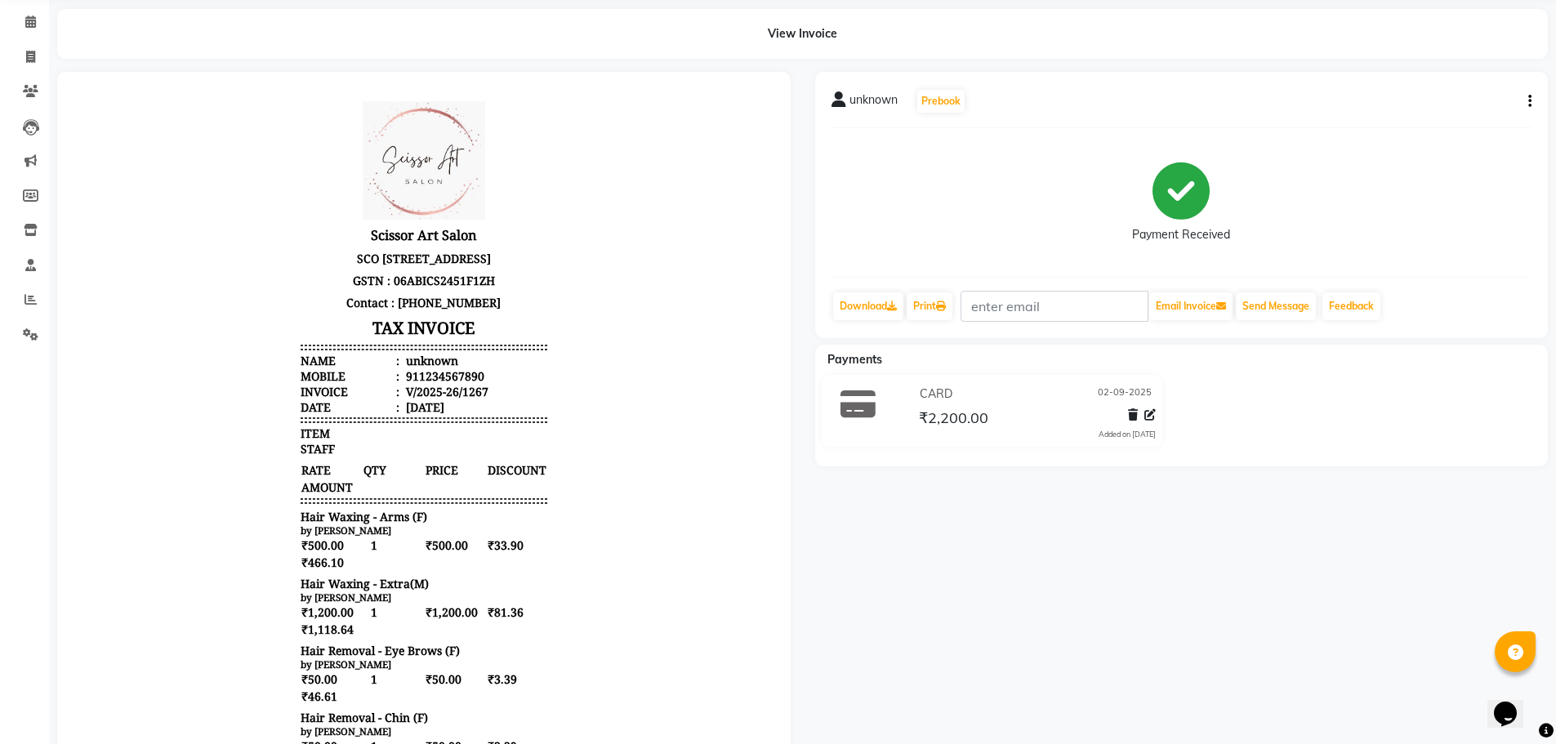
scroll to position [33, 0]
